Goal: Task Accomplishment & Management: Manage account settings

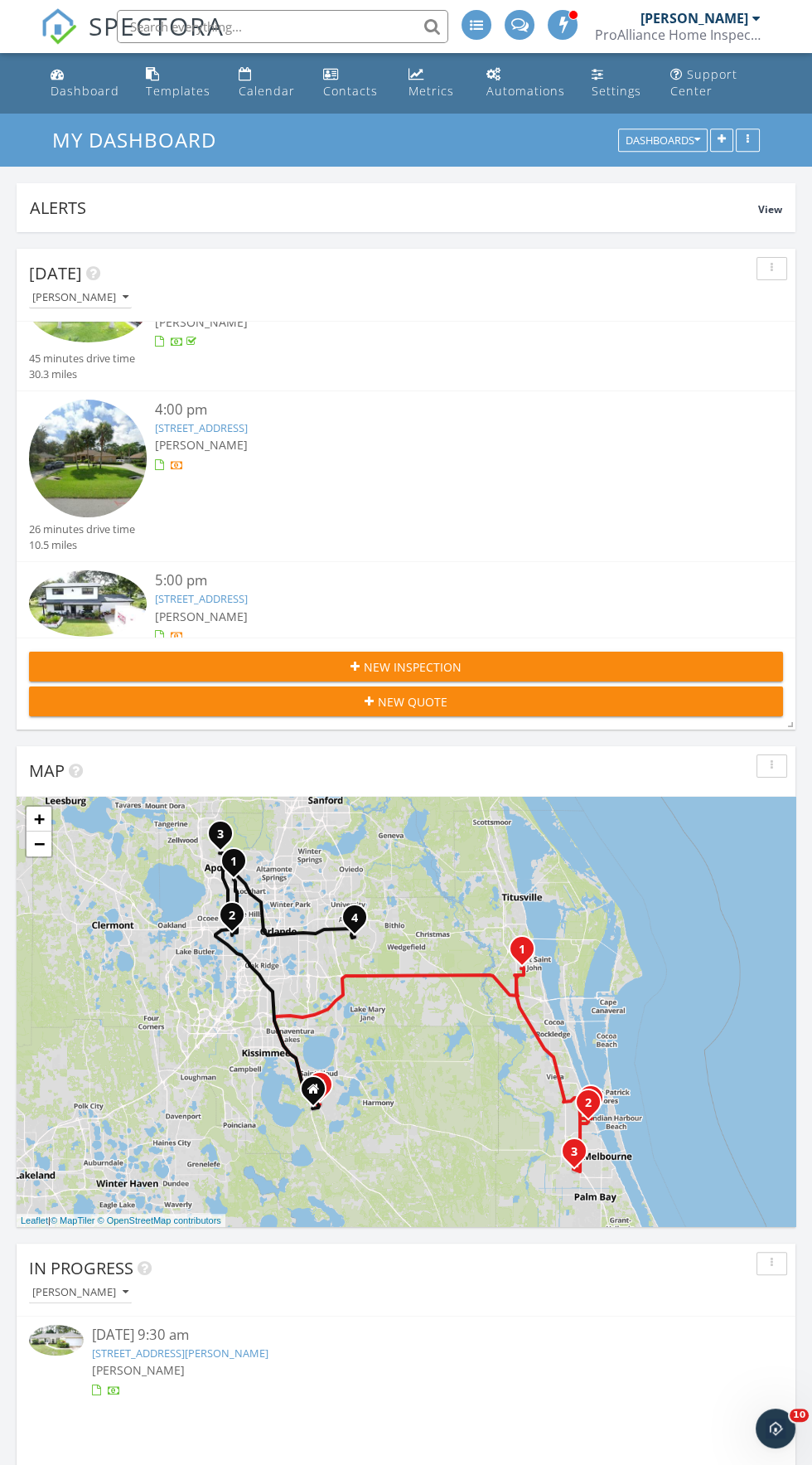
scroll to position [293, 0]
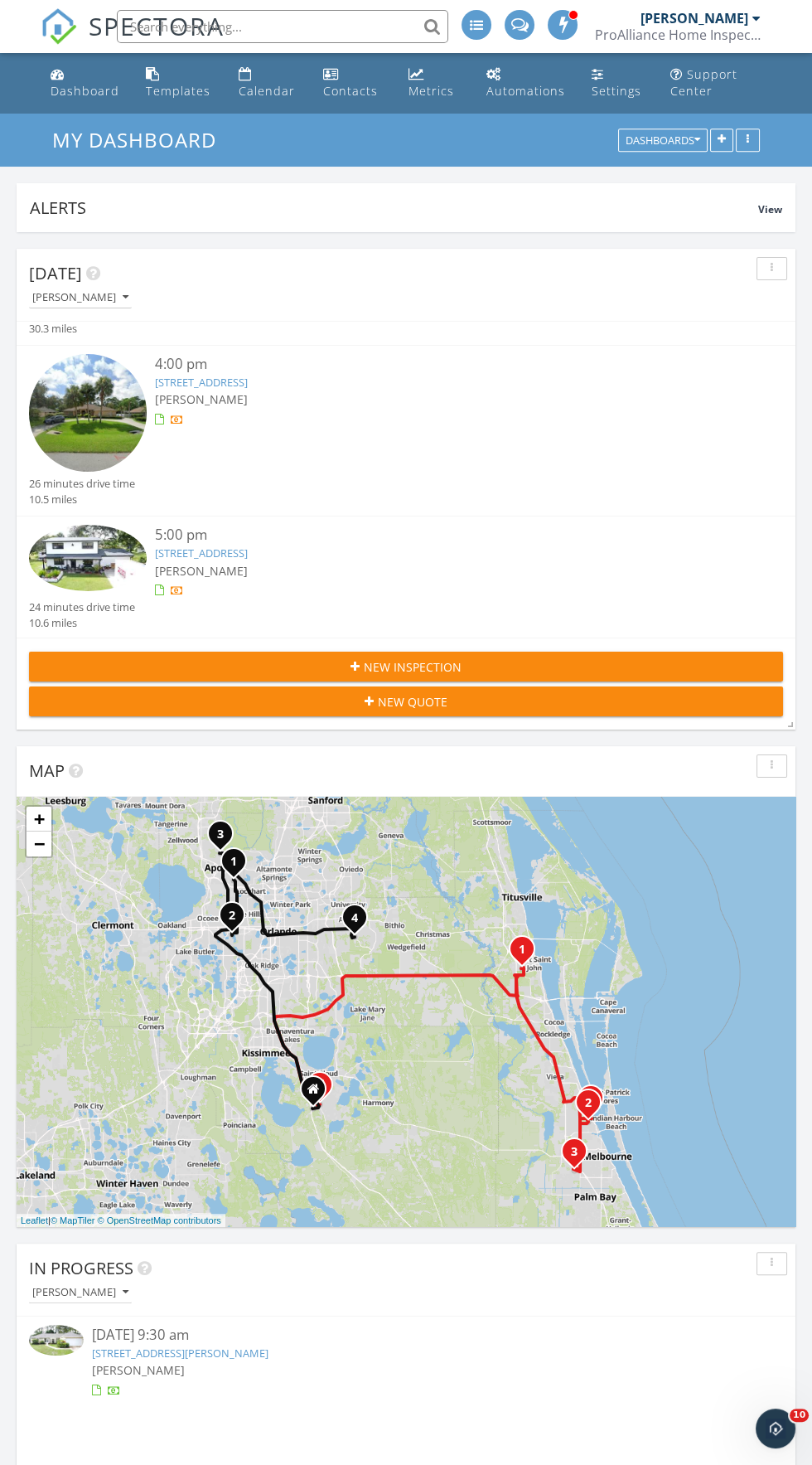
click at [248, 553] on link "3256 Legendary Ln, Melbourne, FL 32935" at bounding box center [202, 552] width 93 height 14
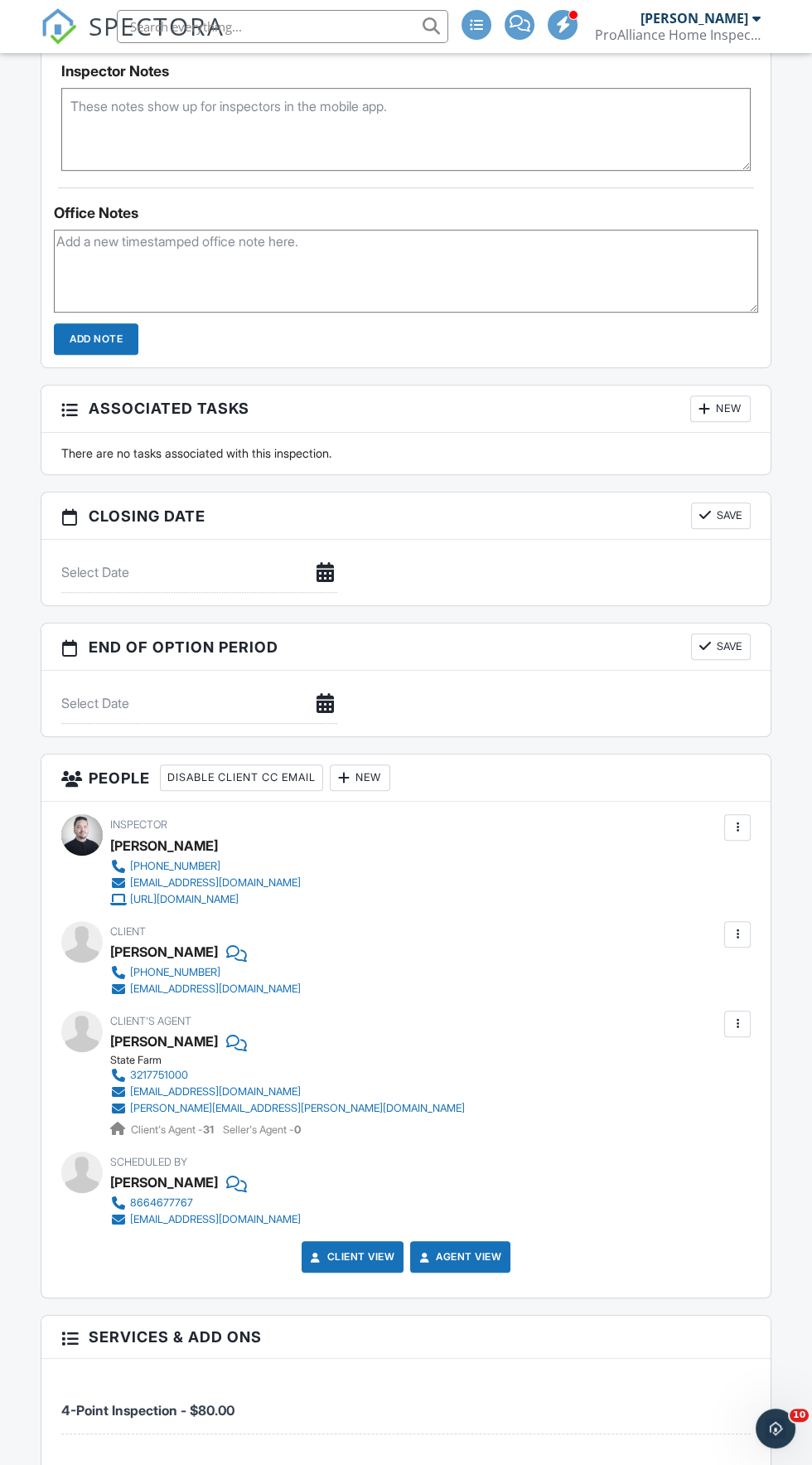
click at [352, 770] on div at bounding box center [344, 777] width 16 height 16
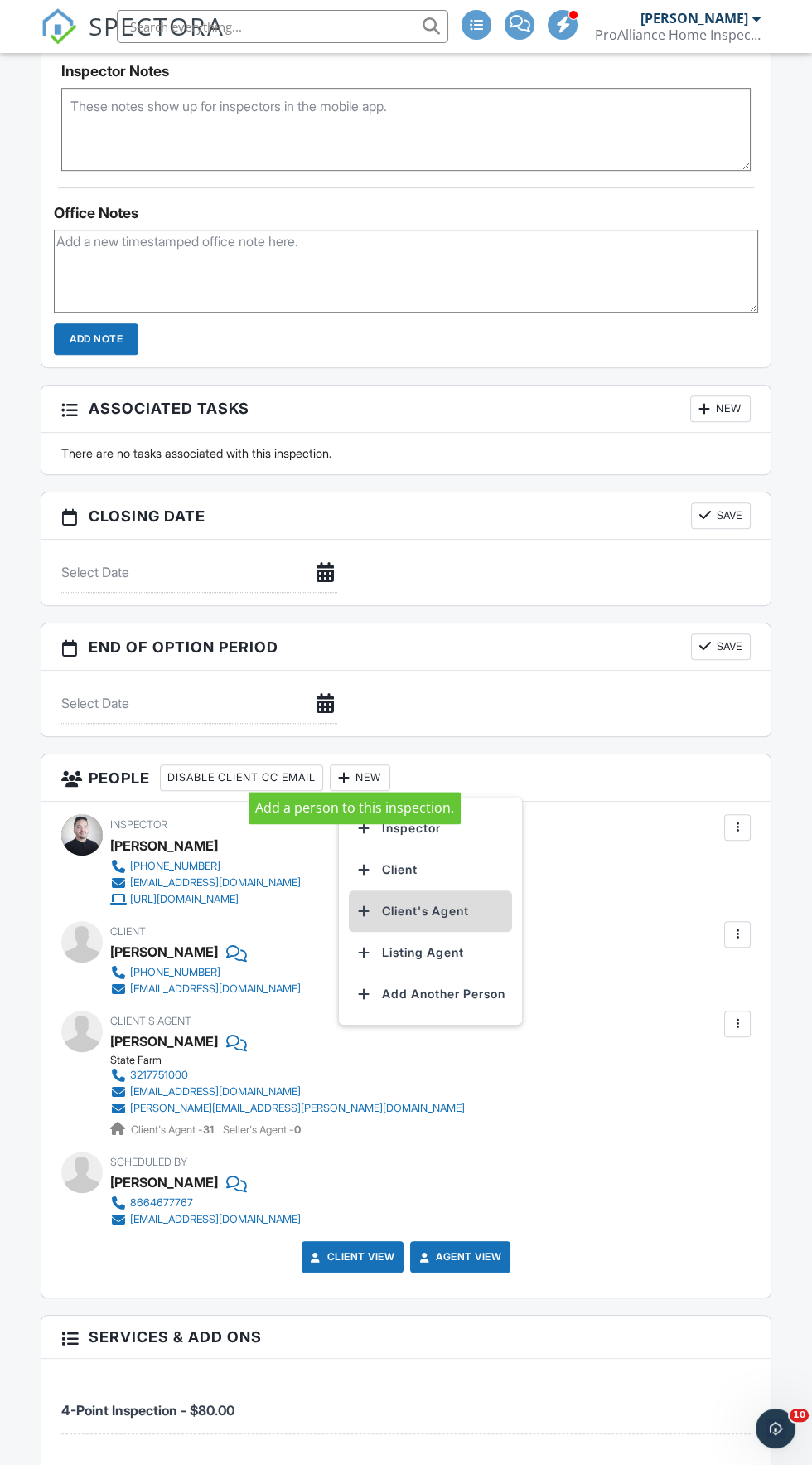
click at [468, 907] on li "Client's Agent" at bounding box center [430, 911] width 163 height 42
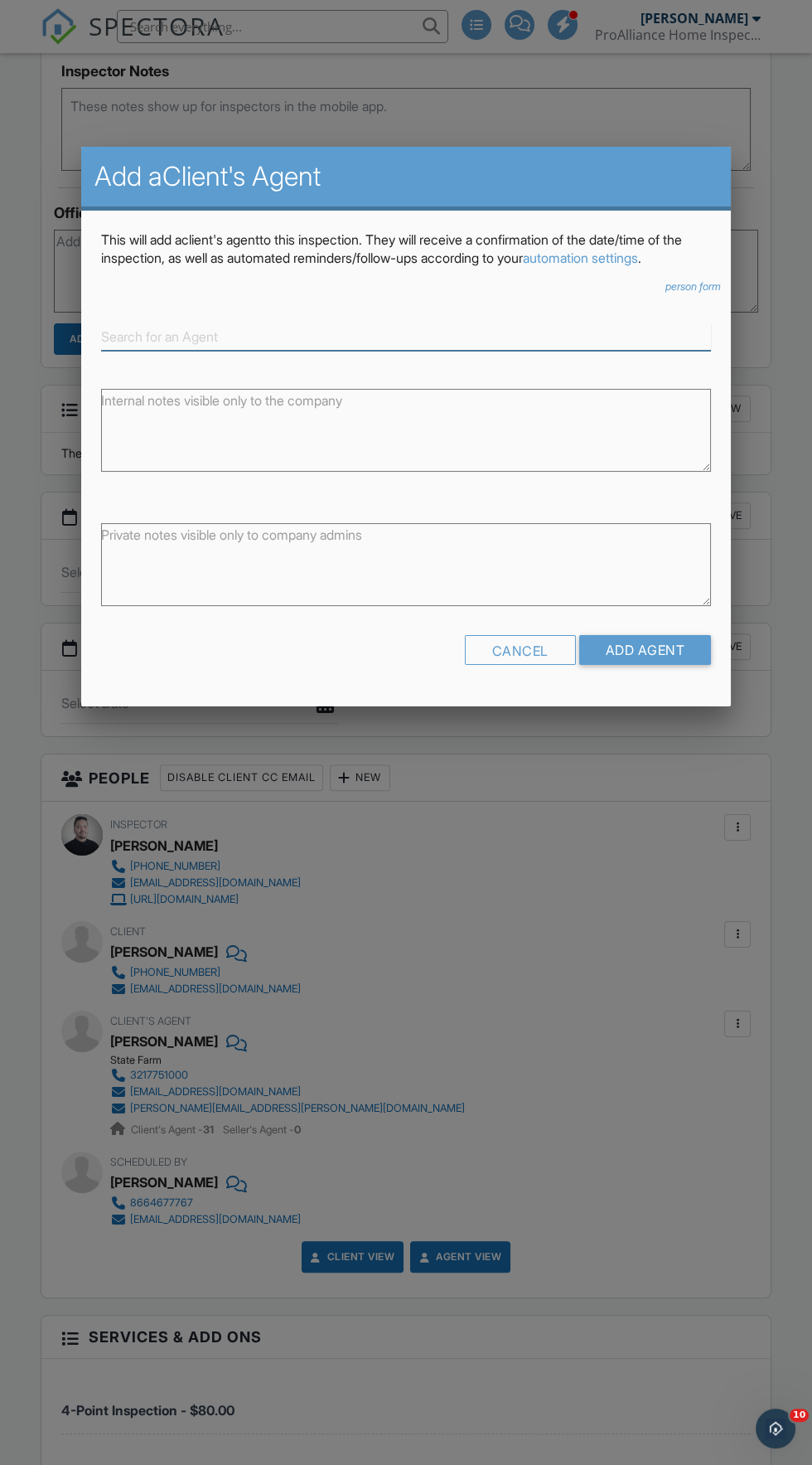
click at [508, 336] on input at bounding box center [406, 337] width 610 height 27
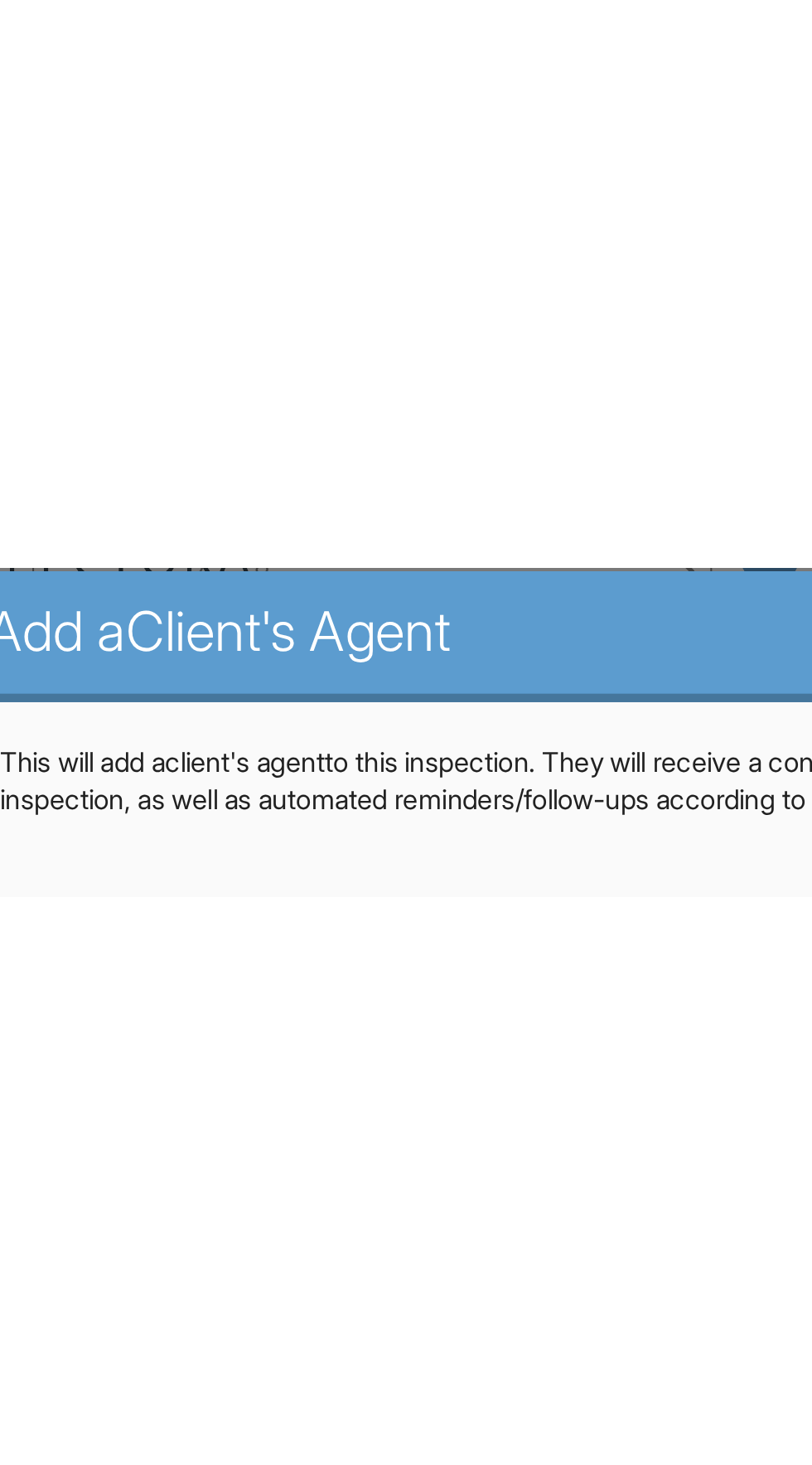
scroll to position [1333, 0]
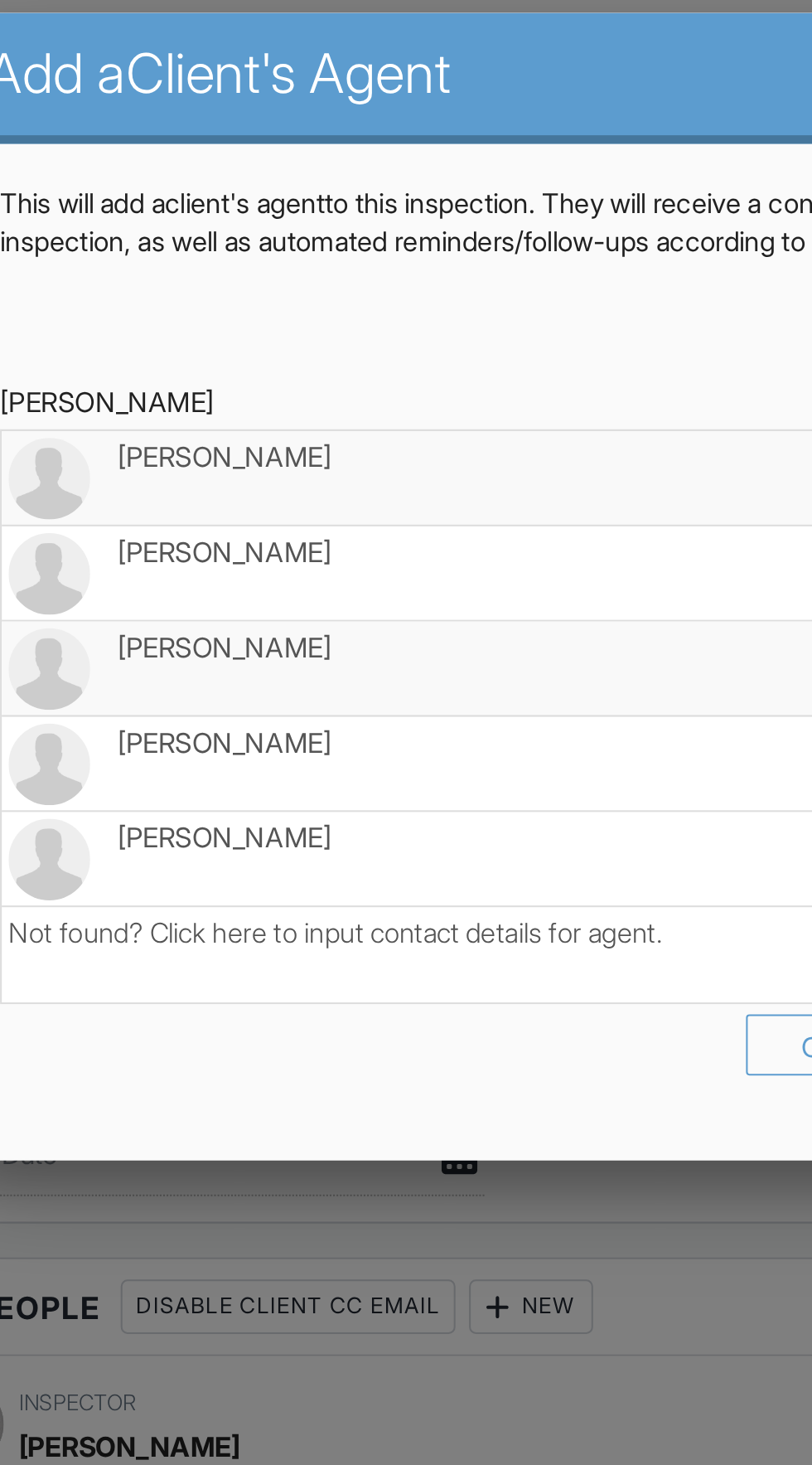
click at [335, 454] on div "[PERSON_NAME]" at bounding box center [406, 456] width 602 height 18
type input "[PERSON_NAME]"
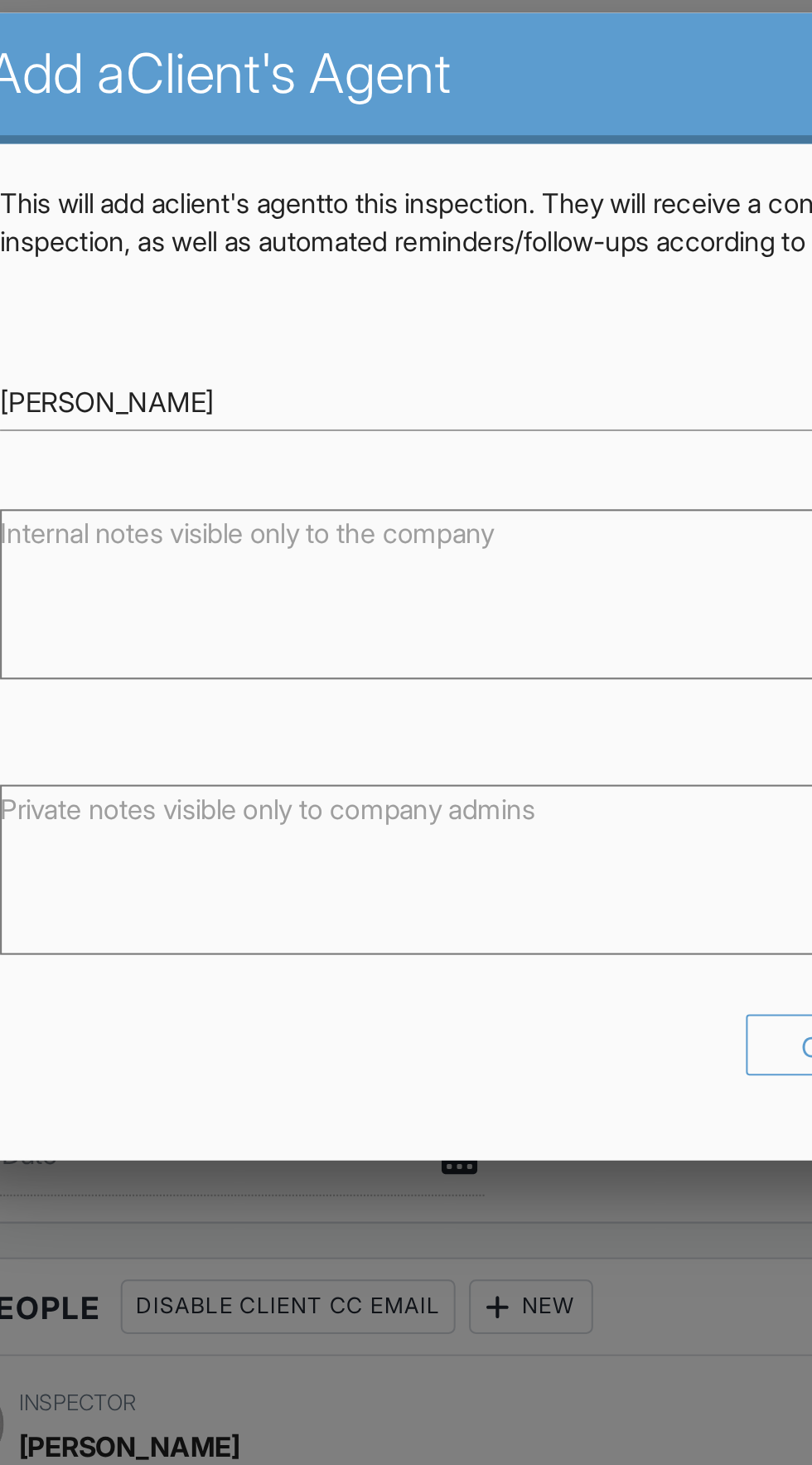
scroll to position [1333, 0]
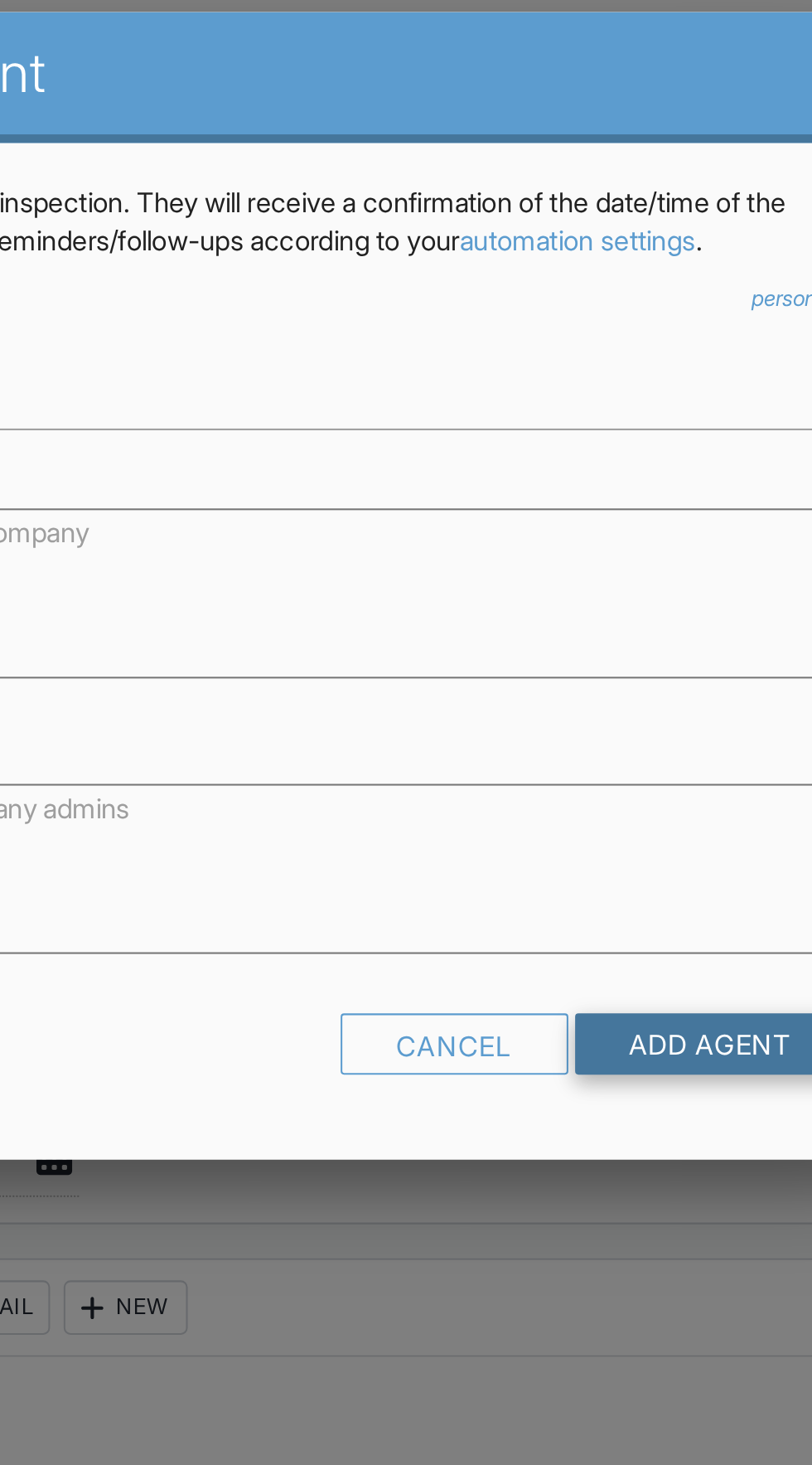
click at [661, 641] on input "Add Agent" at bounding box center [645, 650] width 132 height 30
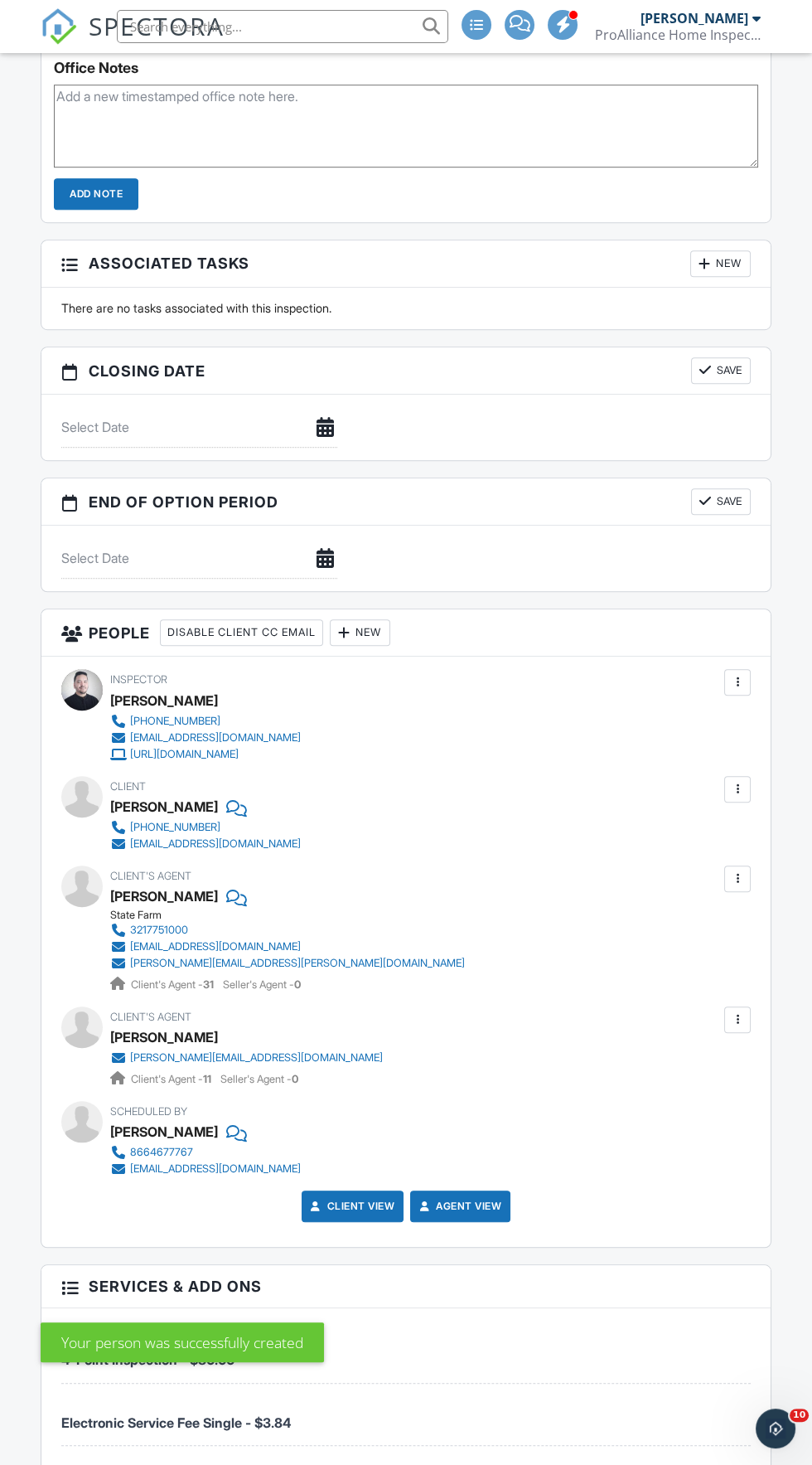
click at [743, 870] on div at bounding box center [737, 878] width 16 height 16
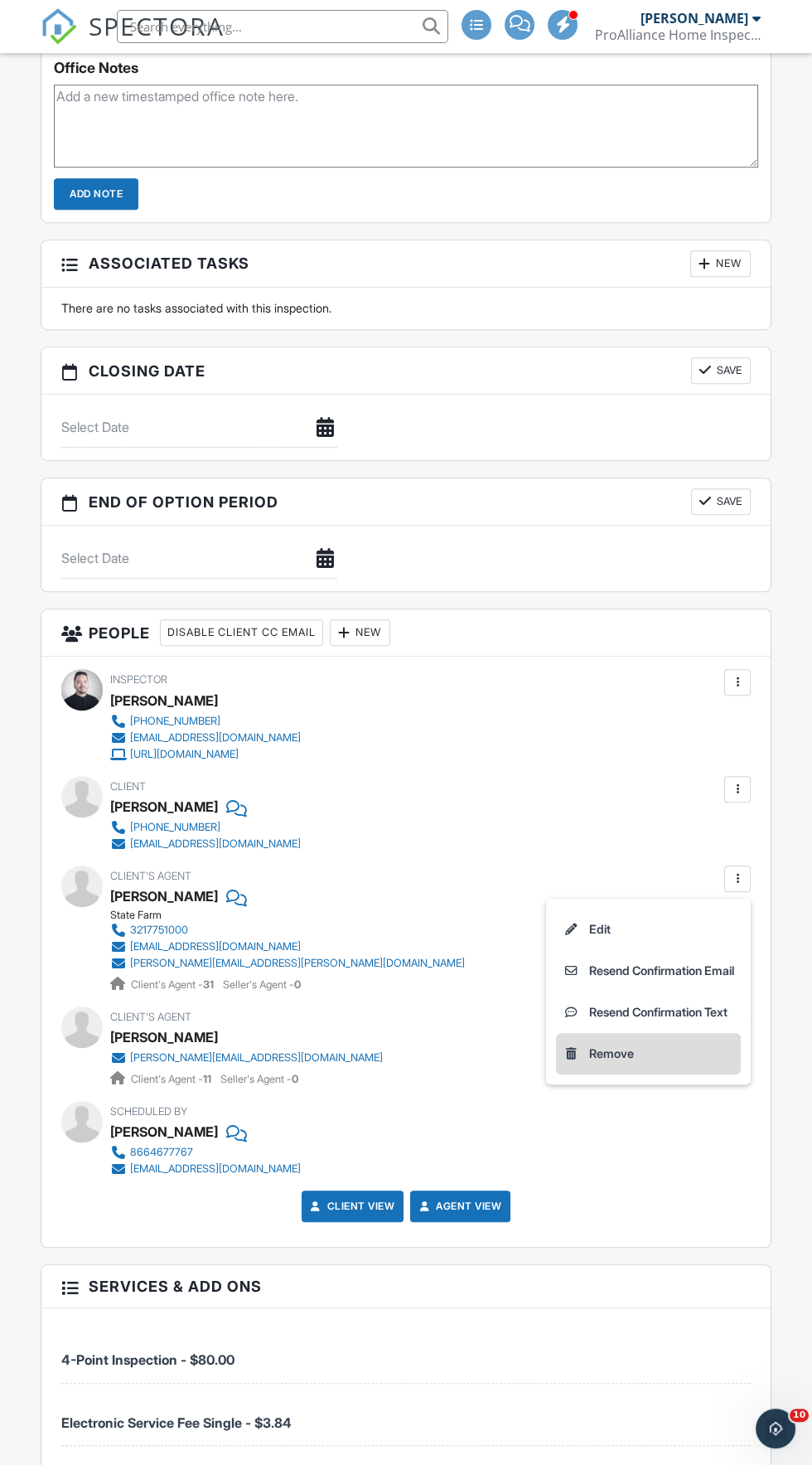
click at [679, 1035] on li "Remove" at bounding box center [648, 1054] width 184 height 42
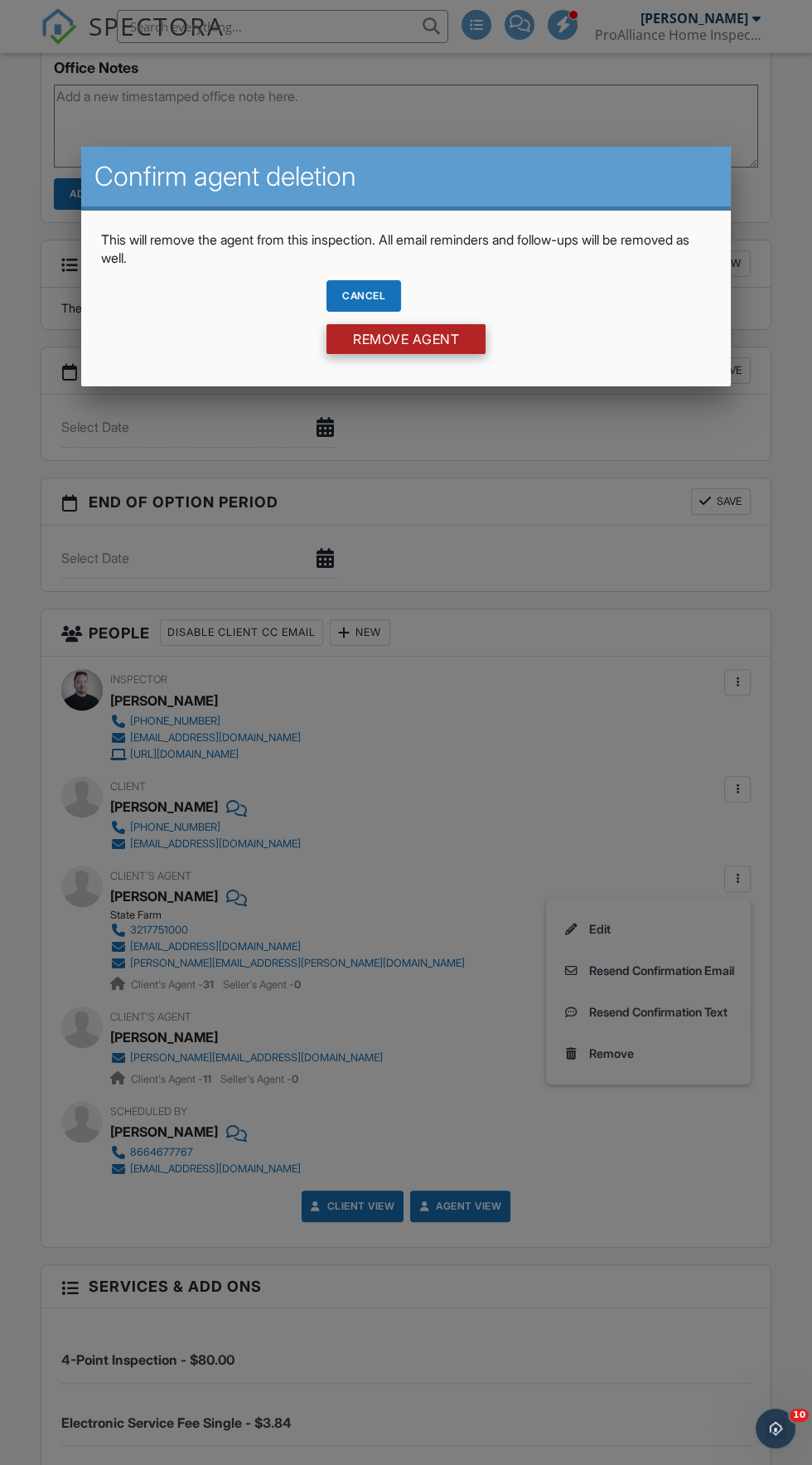
click at [454, 350] on input "Remove Agent" at bounding box center [406, 339] width 159 height 30
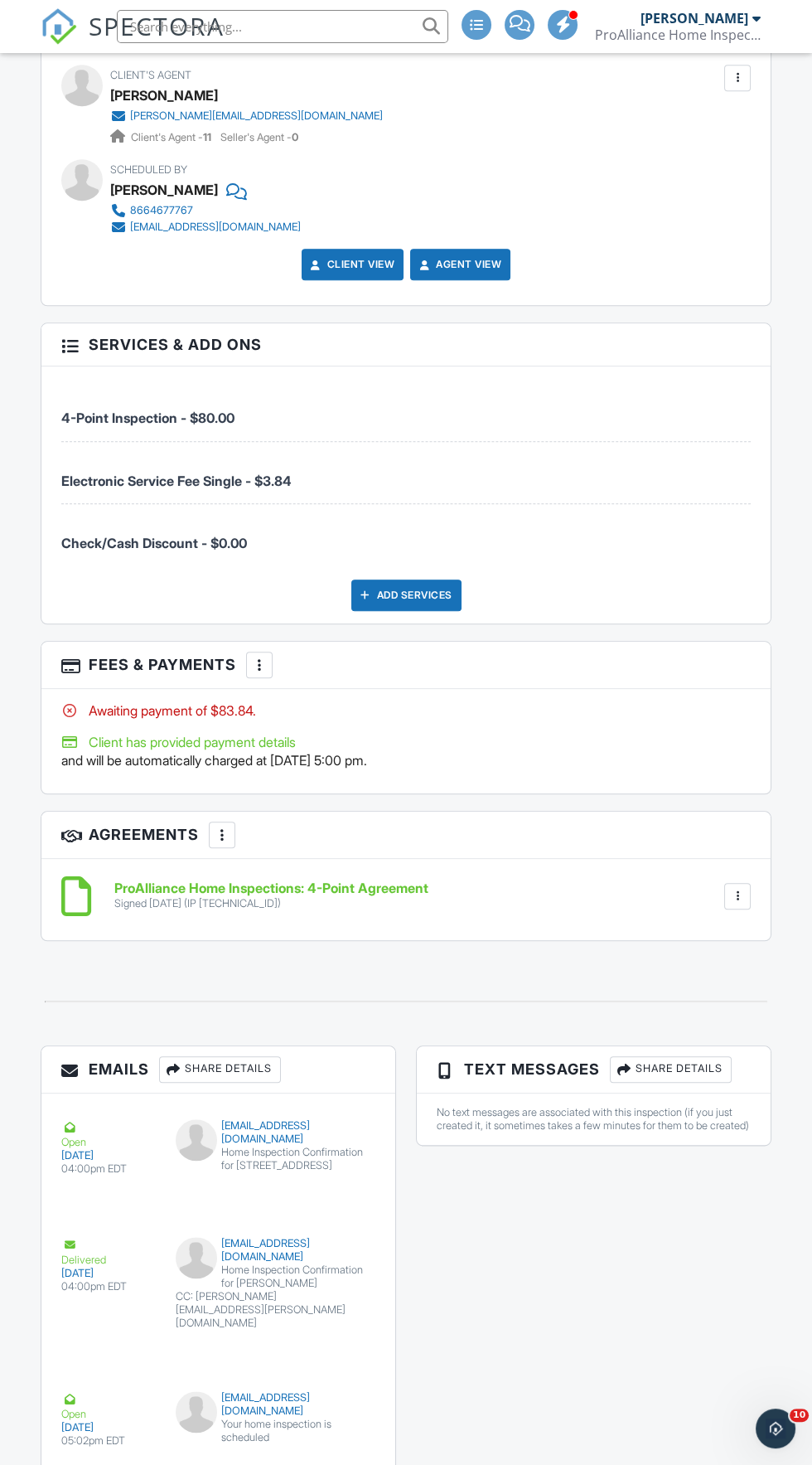
scroll to position [2292, 0]
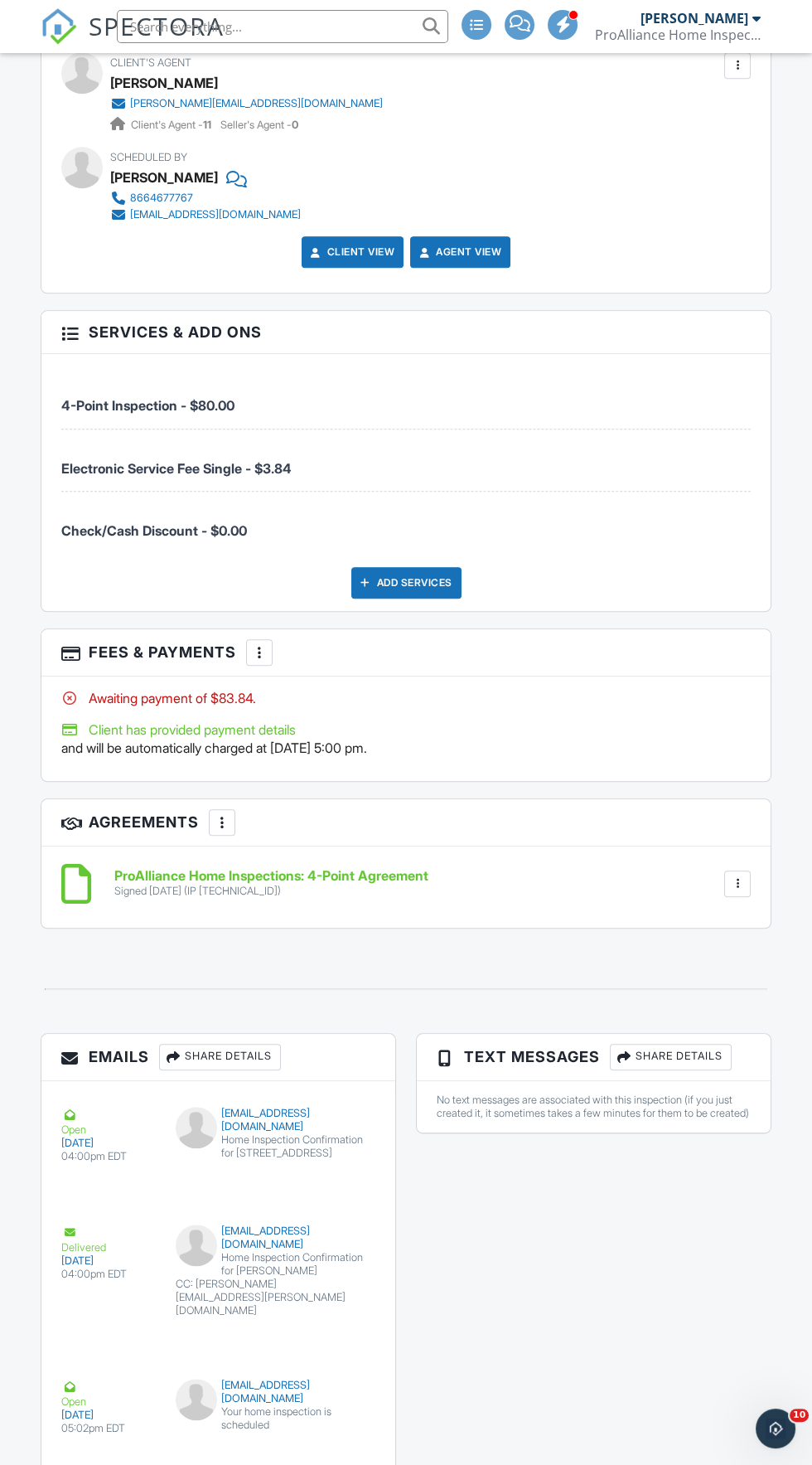
click at [260, 644] on div at bounding box center [259, 652] width 16 height 16
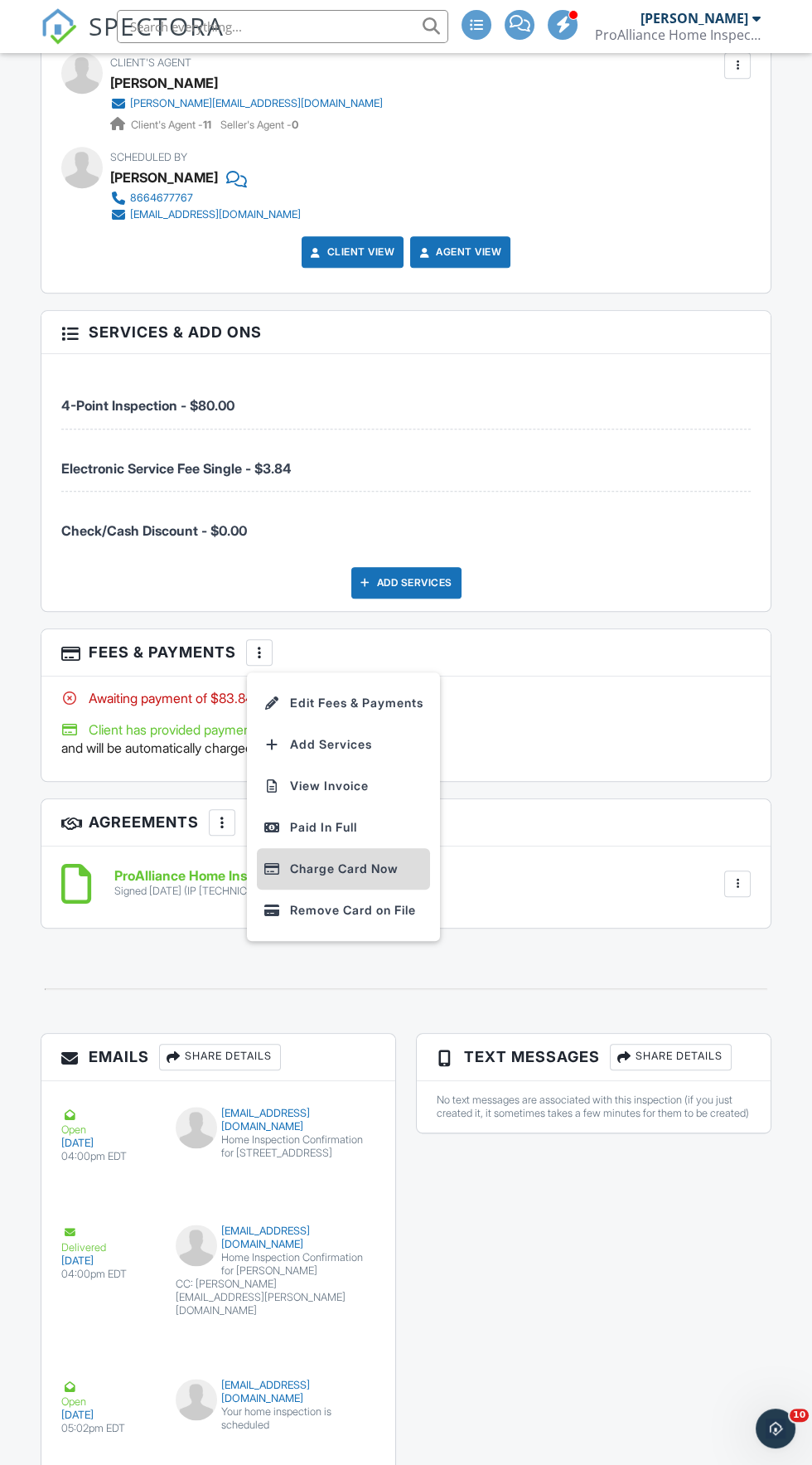
click at [398, 864] on li "Charge Card Now" at bounding box center [343, 868] width 173 height 42
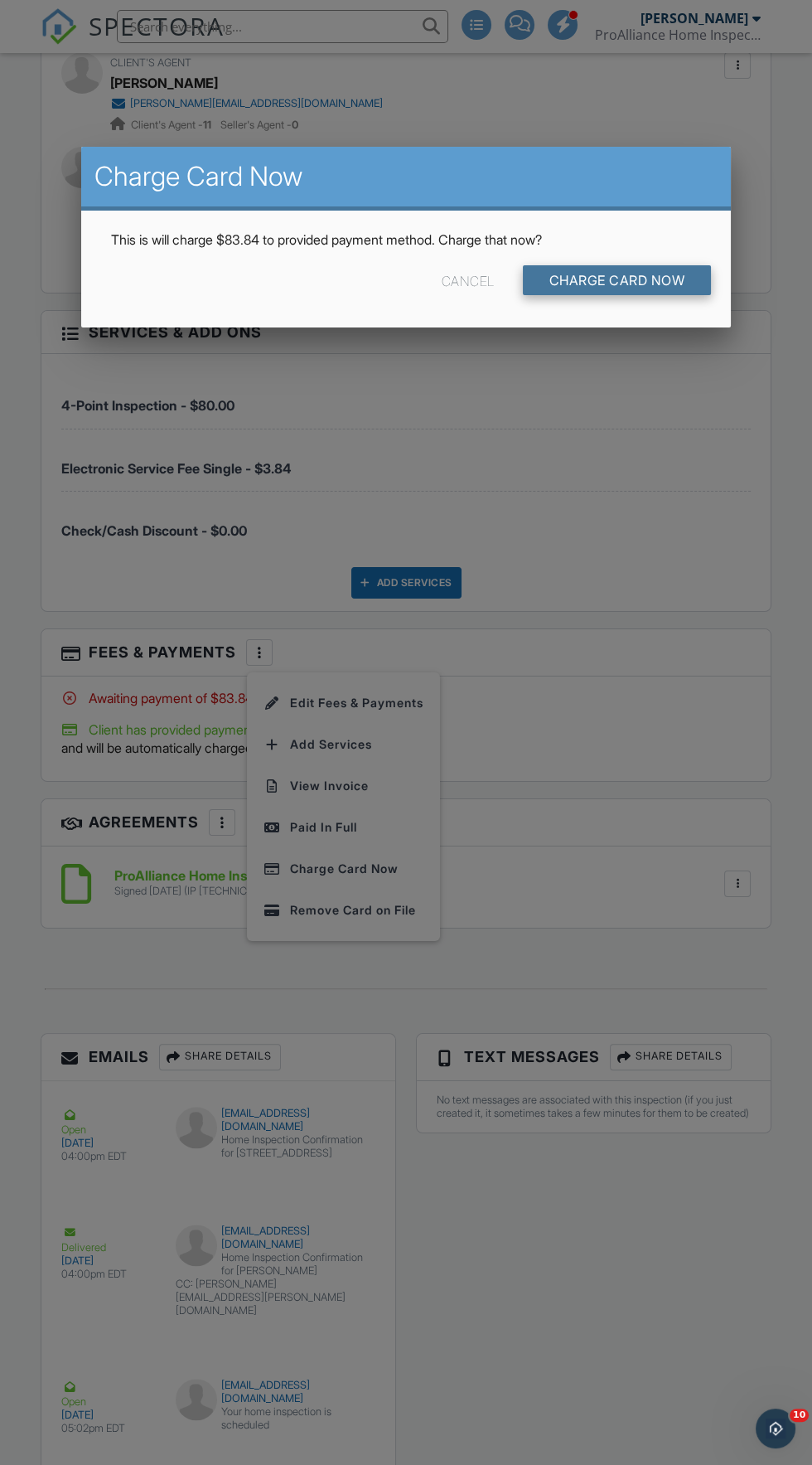
click at [649, 284] on input "Charge Card Now" at bounding box center [618, 280] width 189 height 30
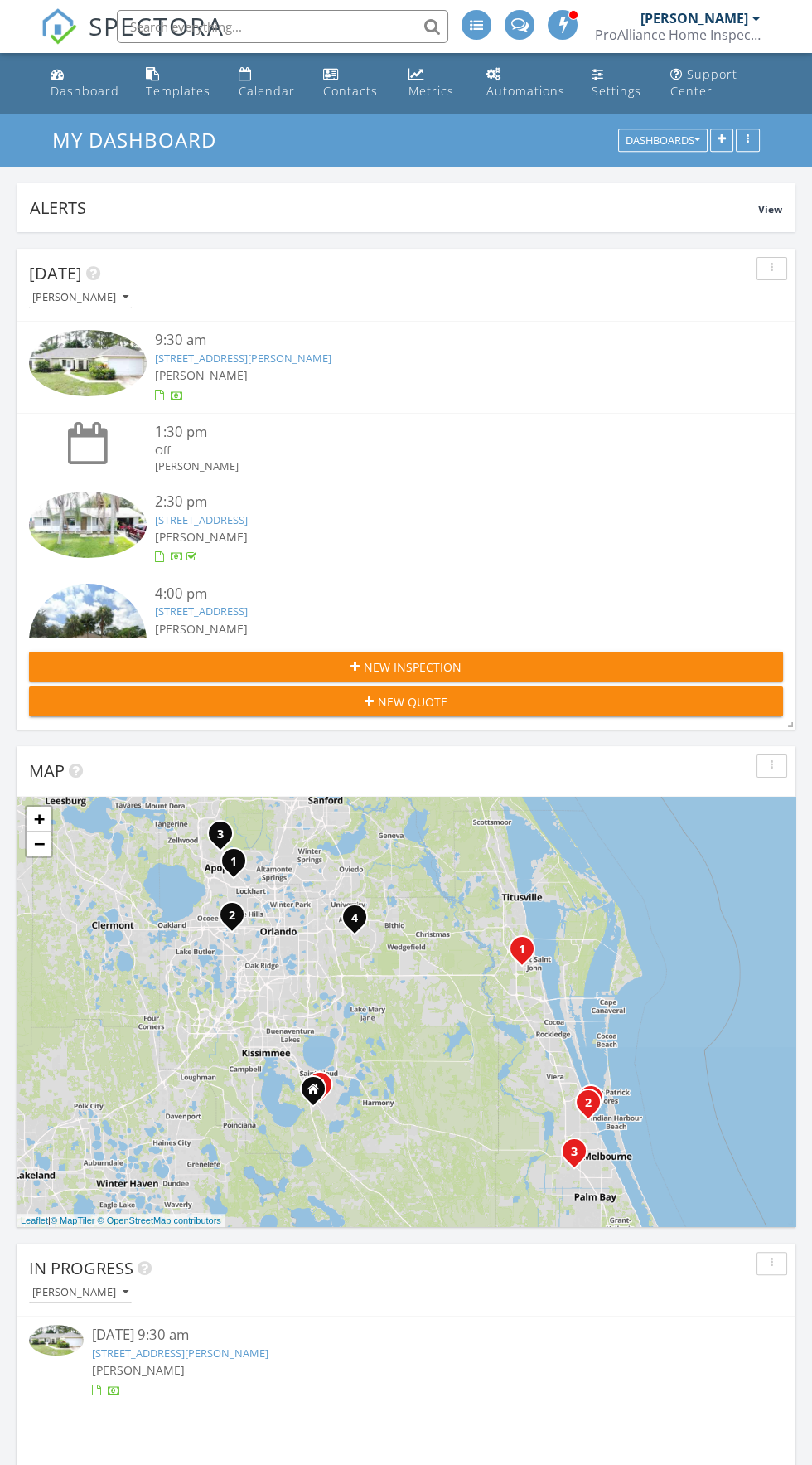
scroll to position [165, 0]
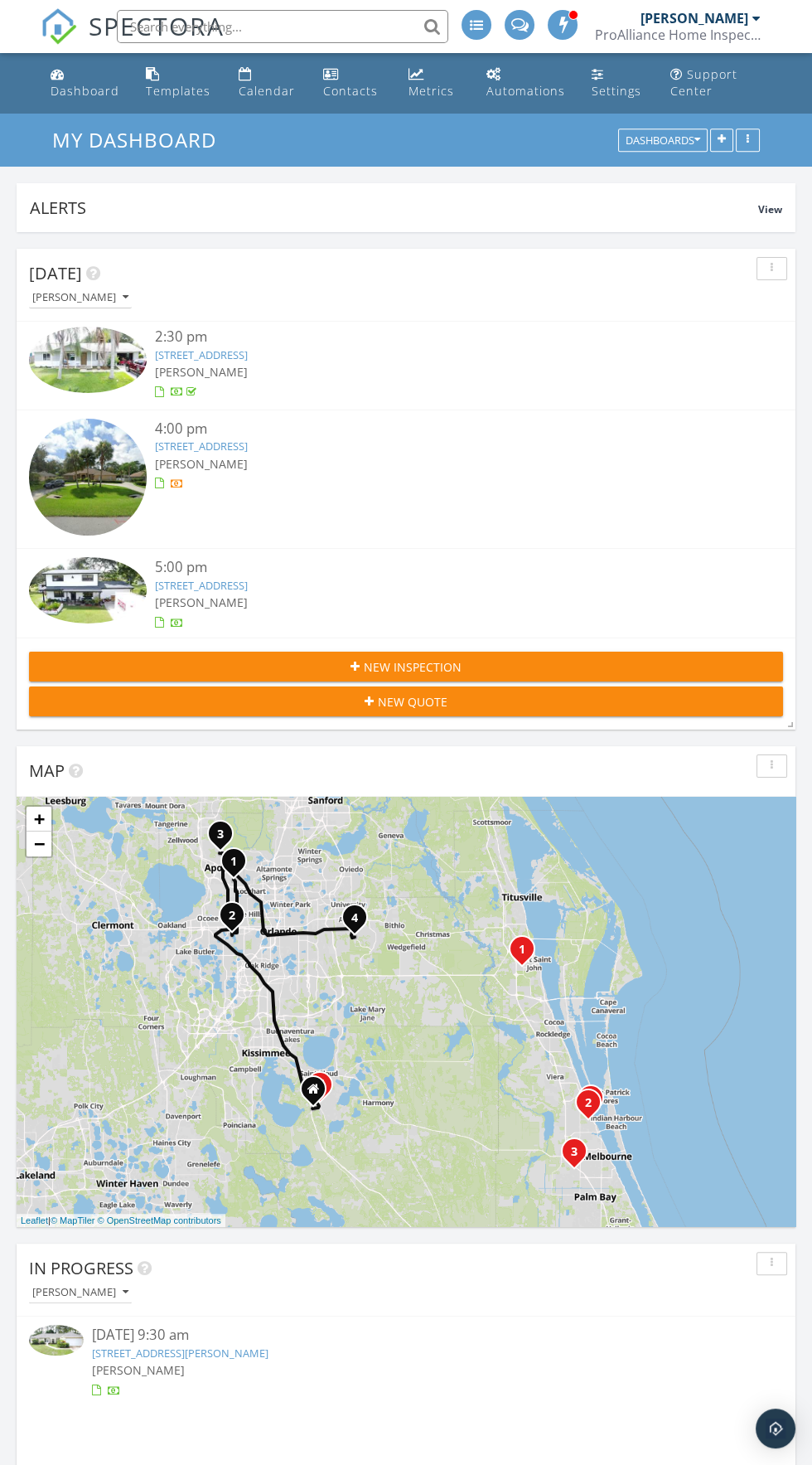
click at [281, 541] on div "4:00 pm 4083 Snowy Egret Dr, Melbourne, FL 32904 Jomar Berio" at bounding box center [406, 480] width 754 height 122
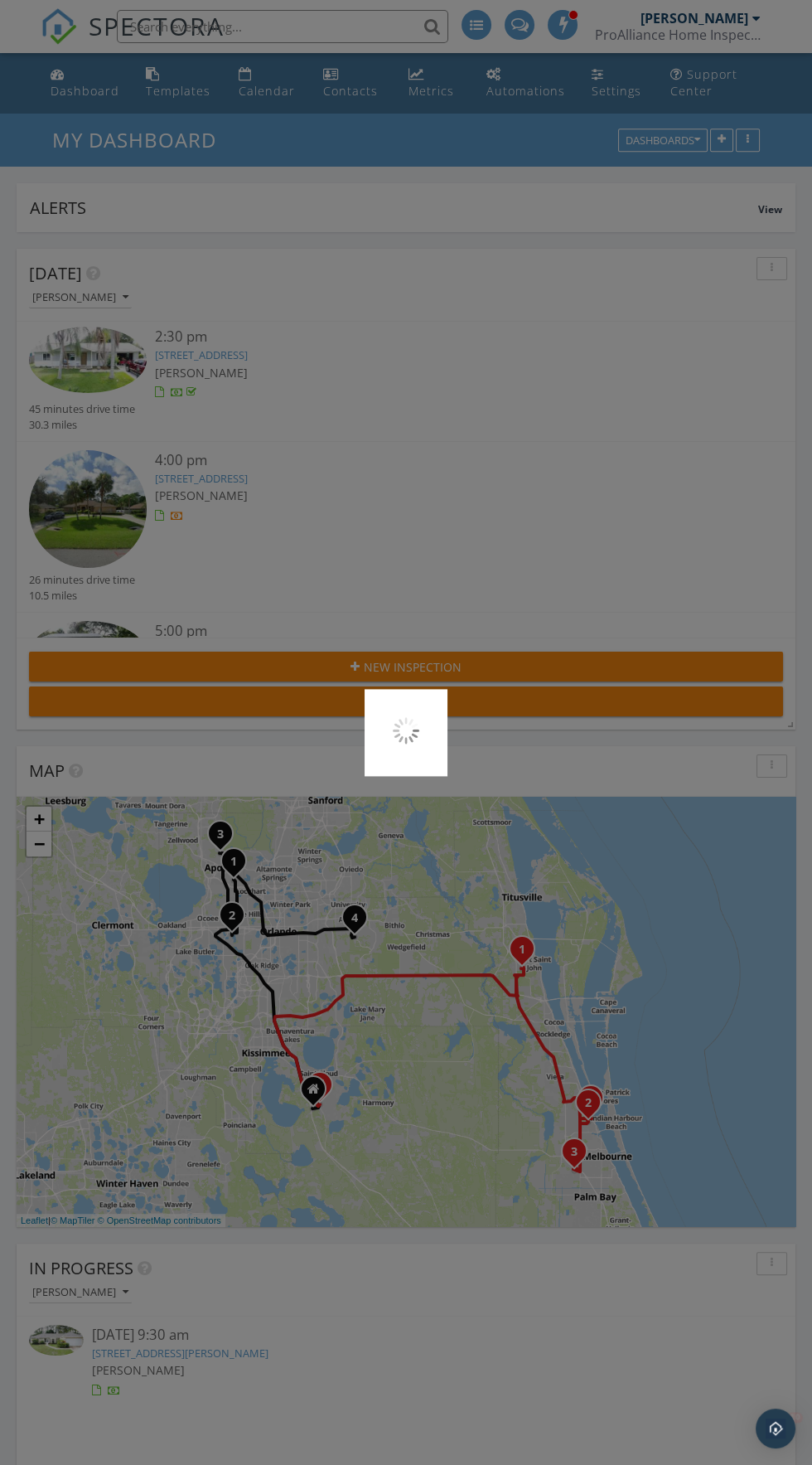
scroll to position [0, 0]
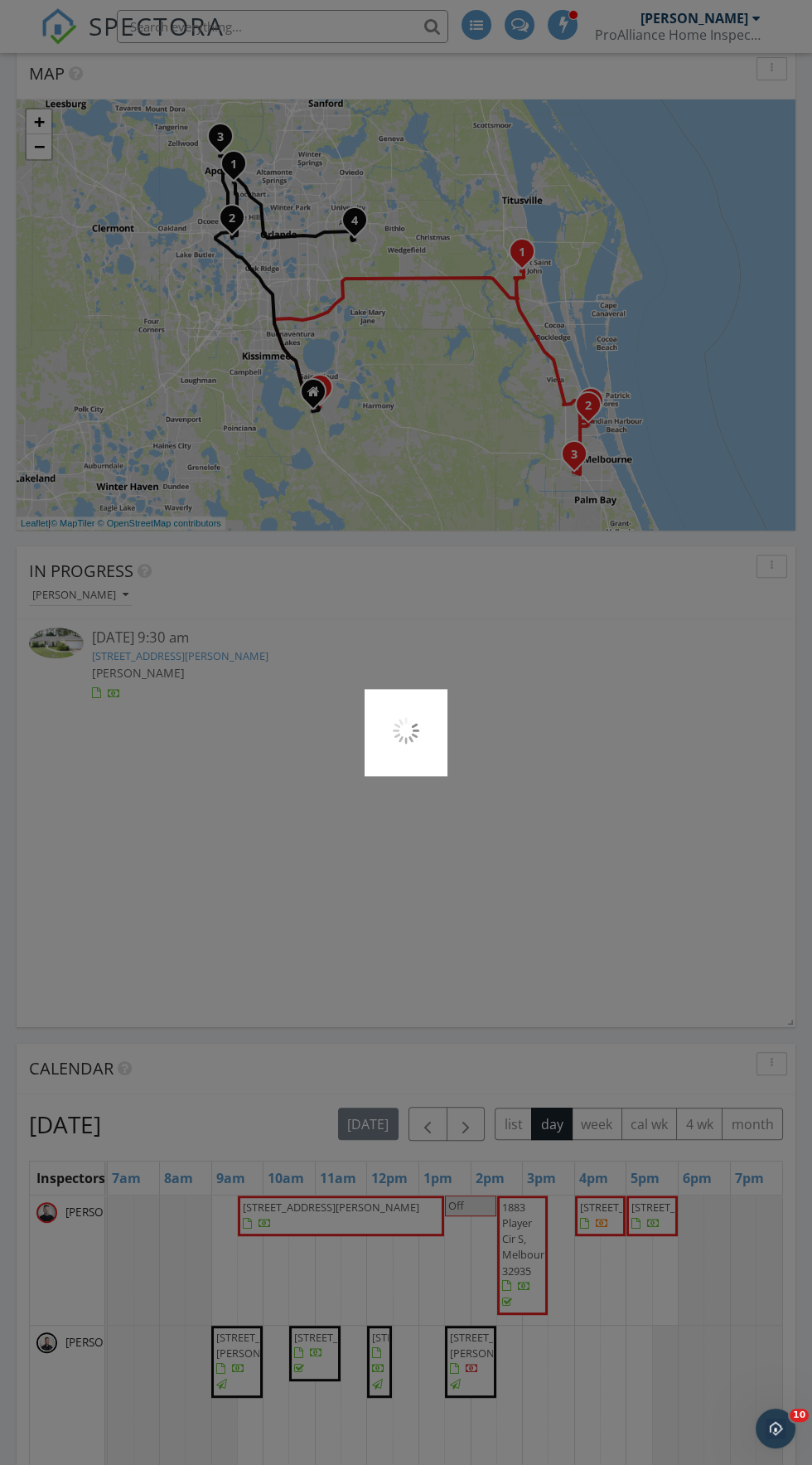
scroll to position [757, 0]
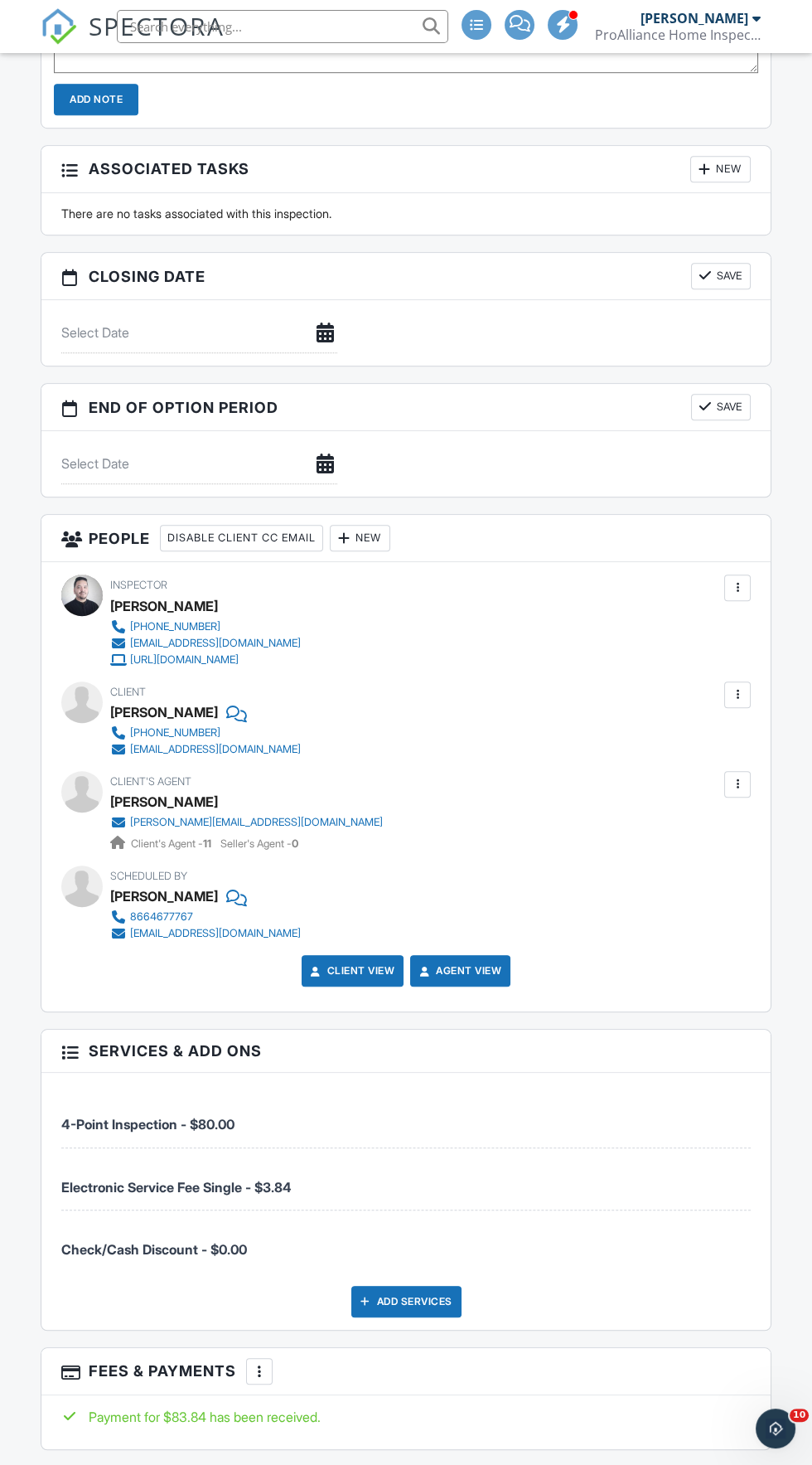
scroll to position [1567, 0]
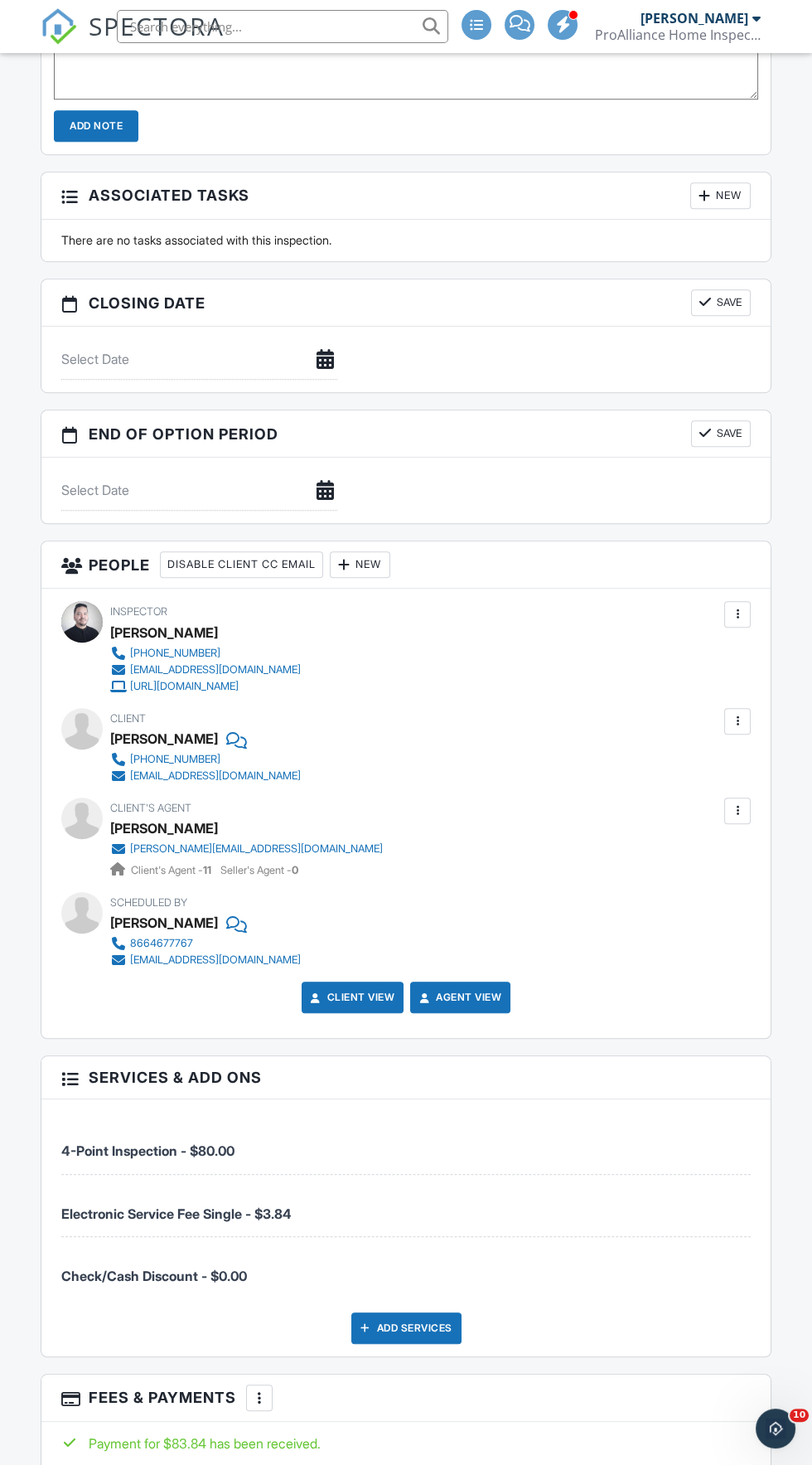
click at [737, 804] on div at bounding box center [737, 810] width 16 height 16
click at [732, 913] on li "Remove" at bounding box center [699, 902] width 85 height 42
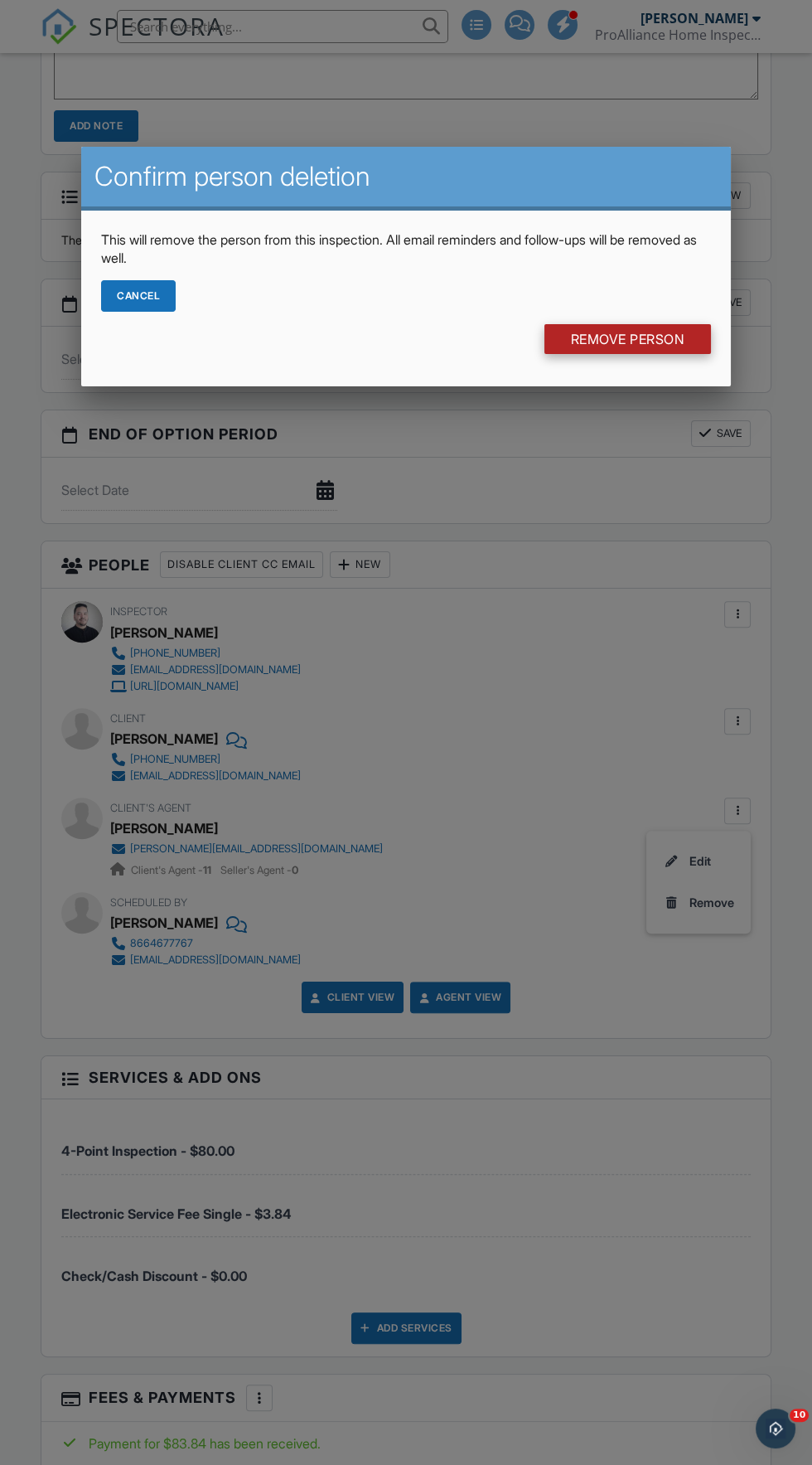
click at [694, 325] on input "Remove Person" at bounding box center [628, 339] width 167 height 30
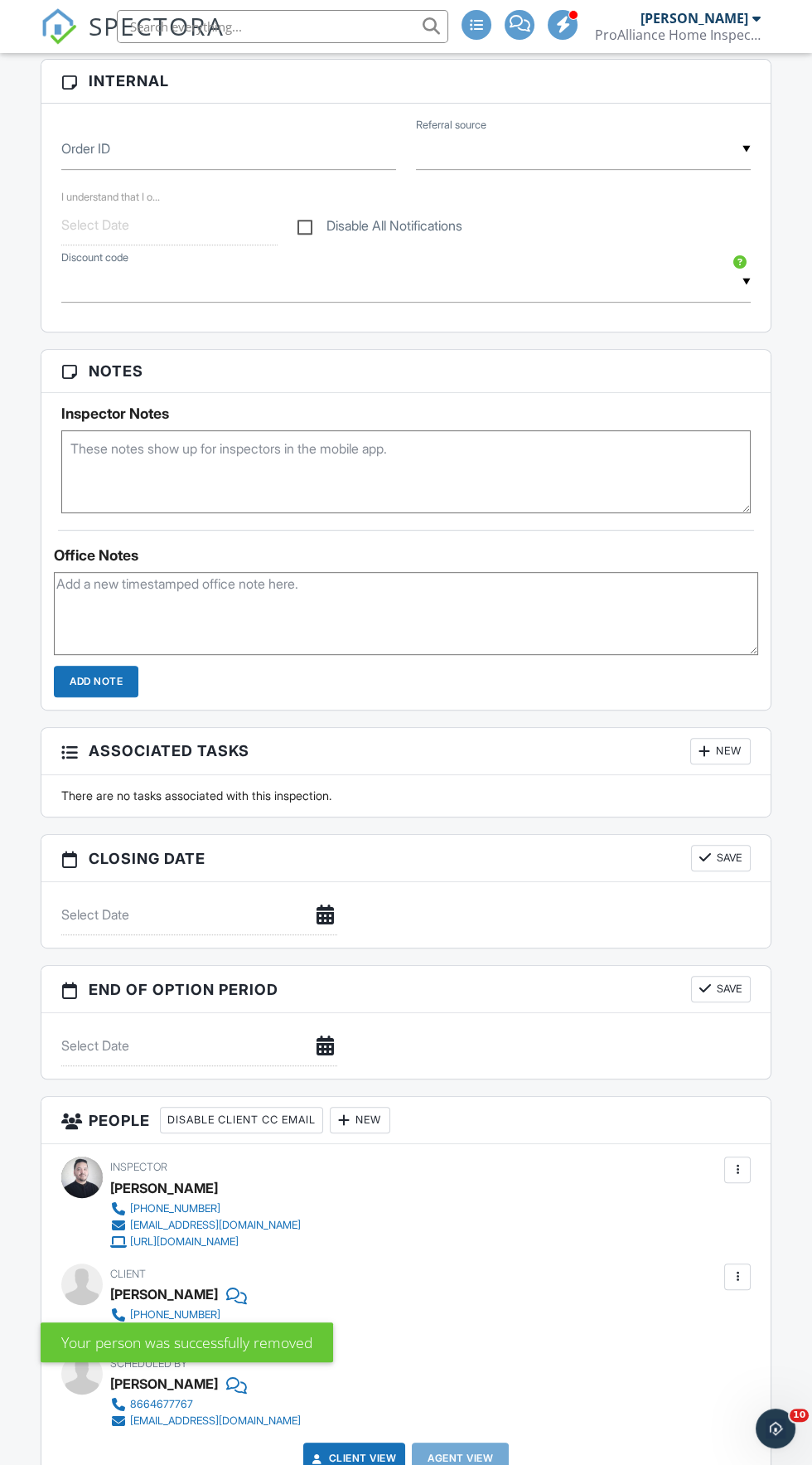
click at [378, 1113] on div "New" at bounding box center [360, 1119] width 61 height 26
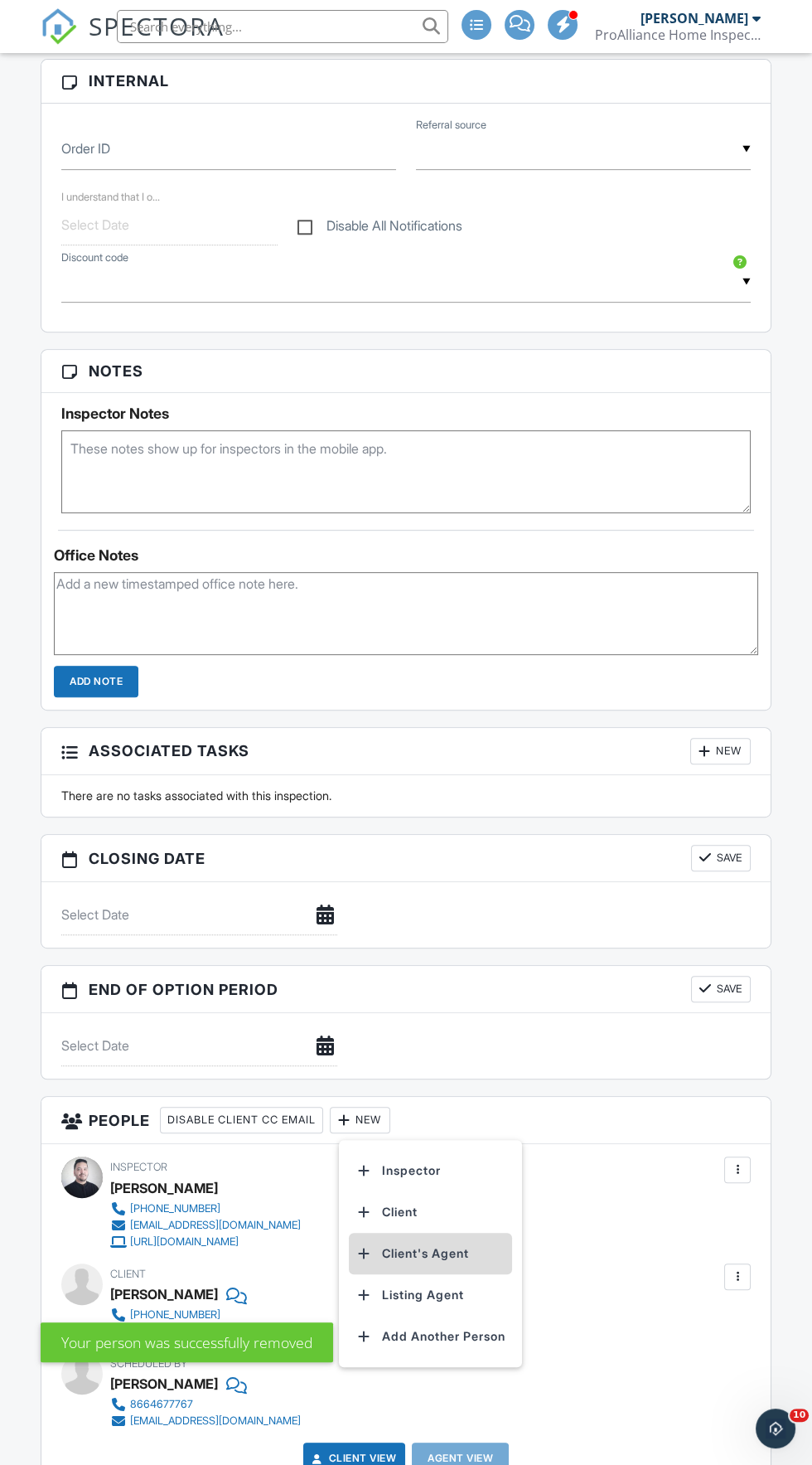
click at [475, 1255] on li "Client's Agent" at bounding box center [430, 1254] width 163 height 42
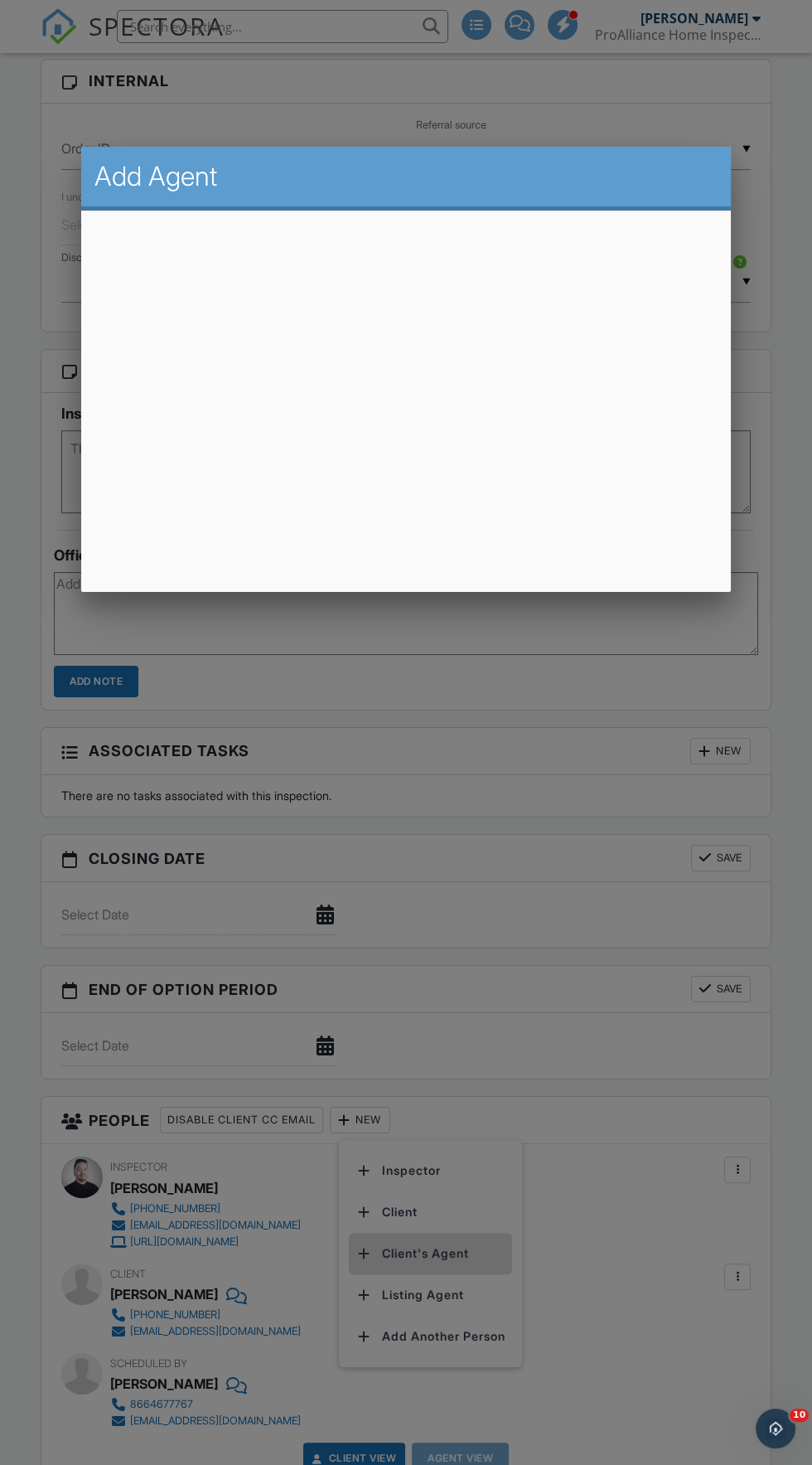
scroll to position [1012, 0]
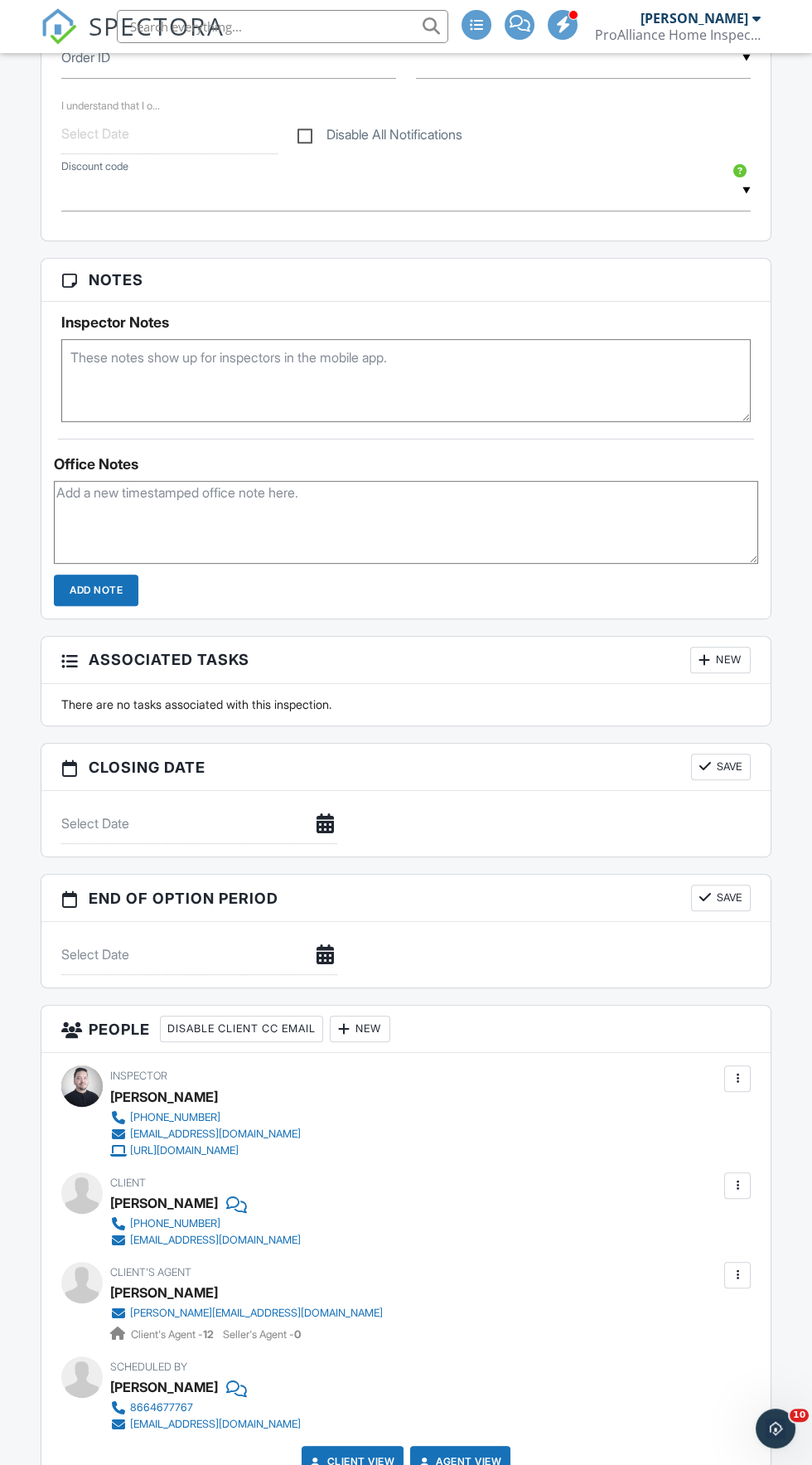
click at [745, 1269] on div at bounding box center [737, 1275] width 16 height 16
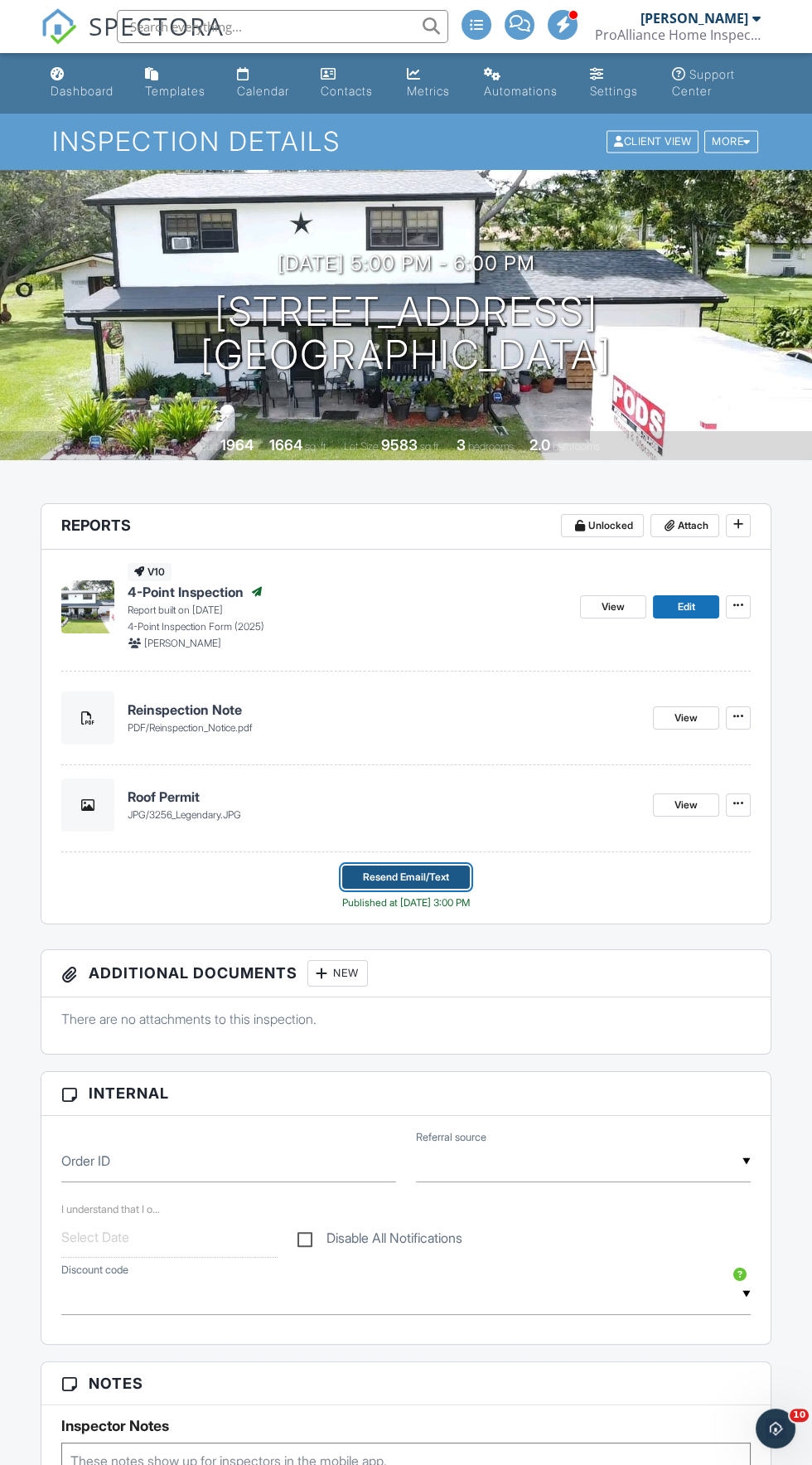
click at [441, 882] on span "Resend Email/Text" at bounding box center [406, 877] width 86 height 16
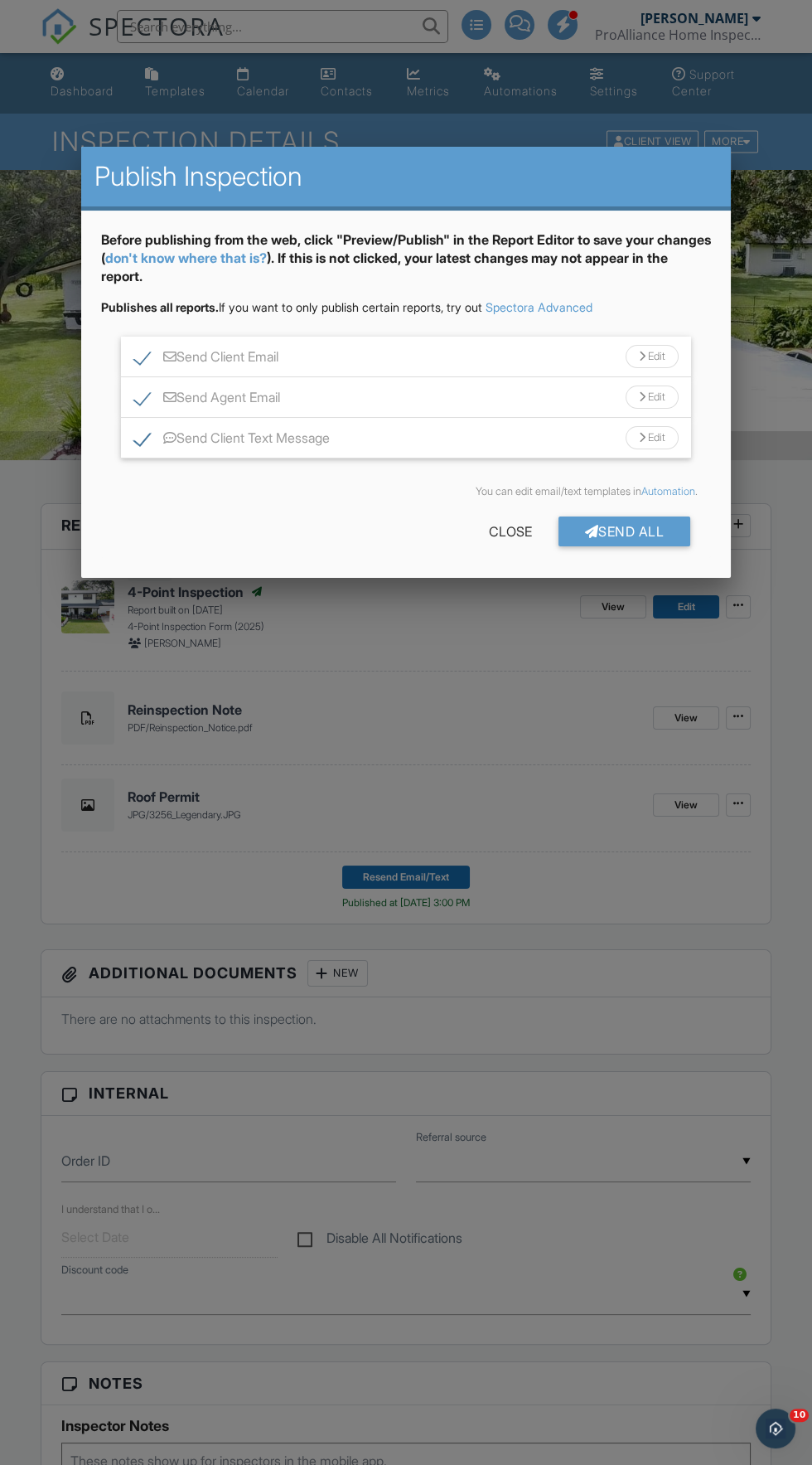
click at [141, 354] on label "Send Client Email" at bounding box center [206, 358] width 144 height 20
checkbox input "false"
click at [142, 436] on label "Send Client Text Message" at bounding box center [232, 440] width 196 height 20
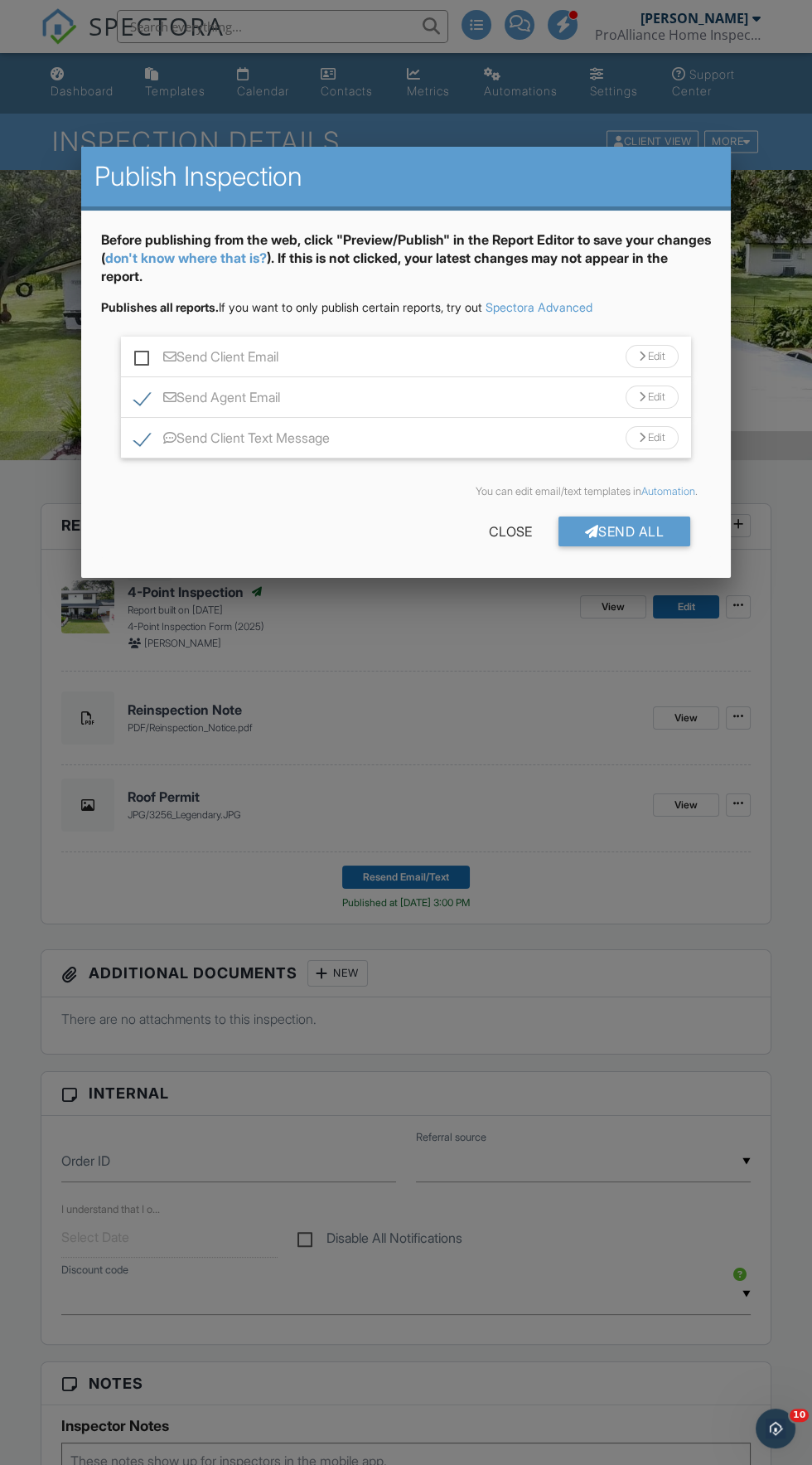
checkbox input "false"
click at [643, 529] on div "Send All" at bounding box center [625, 531] width 132 height 30
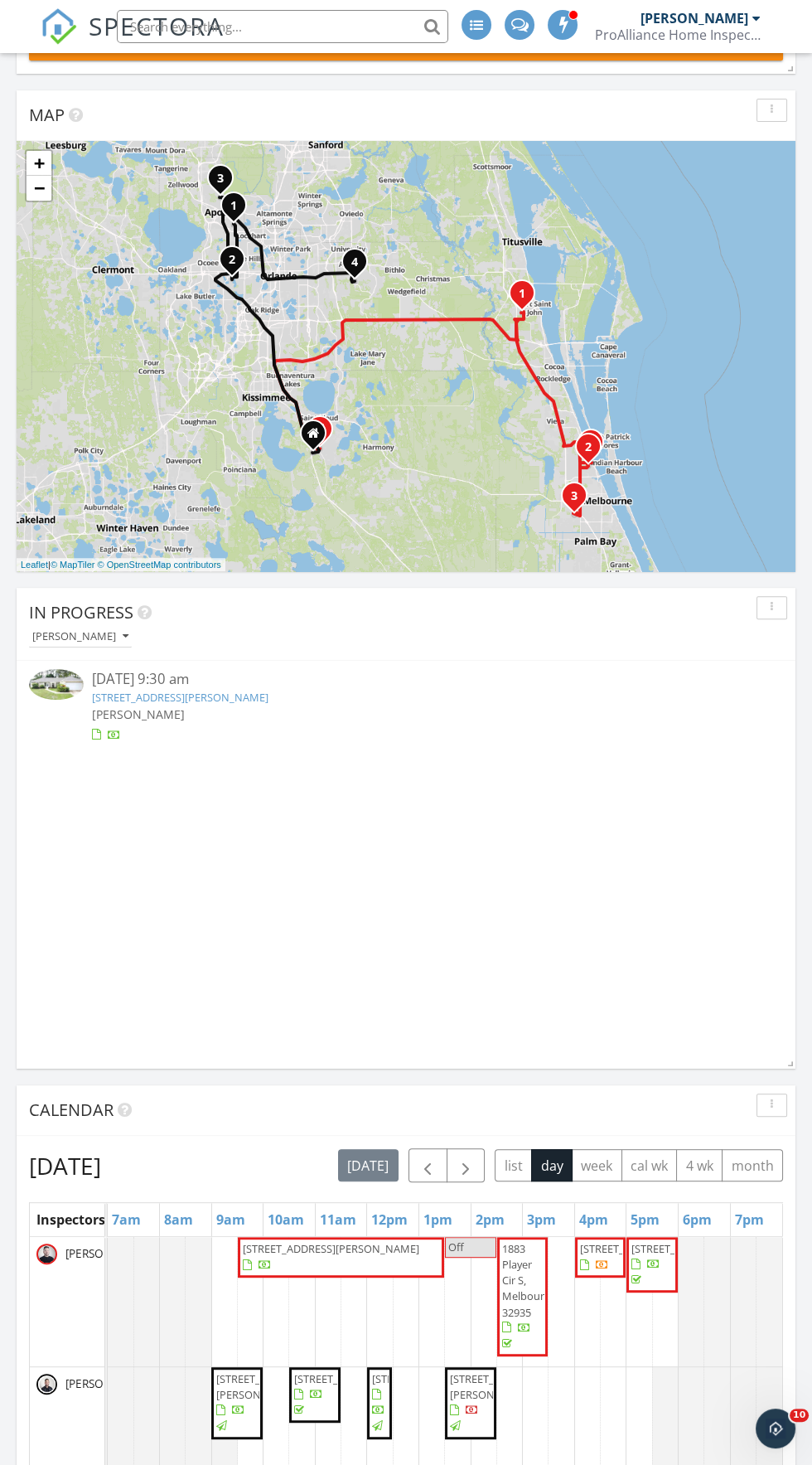
scroll to position [747, 0]
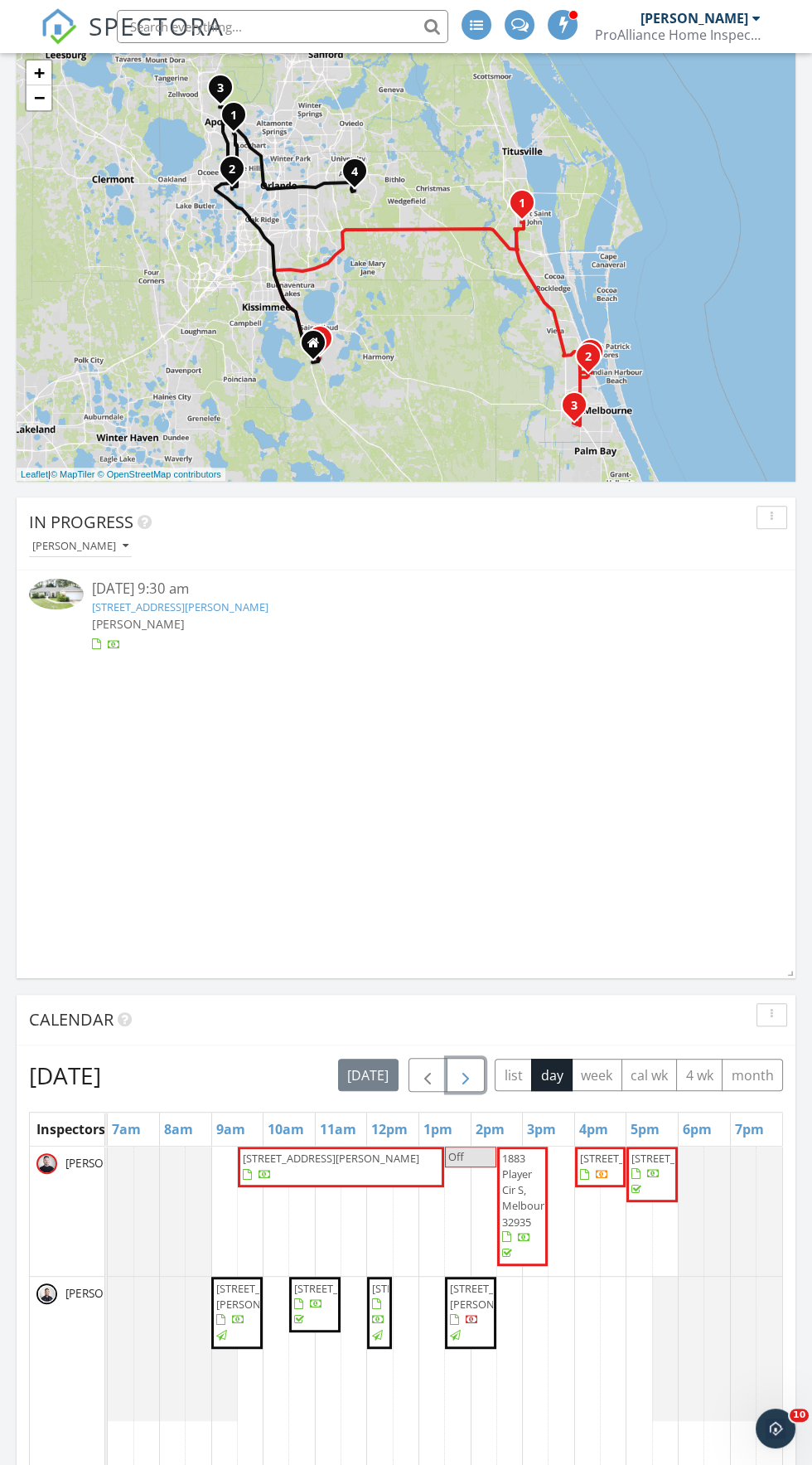
click at [469, 1075] on span "button" at bounding box center [465, 1075] width 20 height 20
